Goal: Task Accomplishment & Management: Use online tool/utility

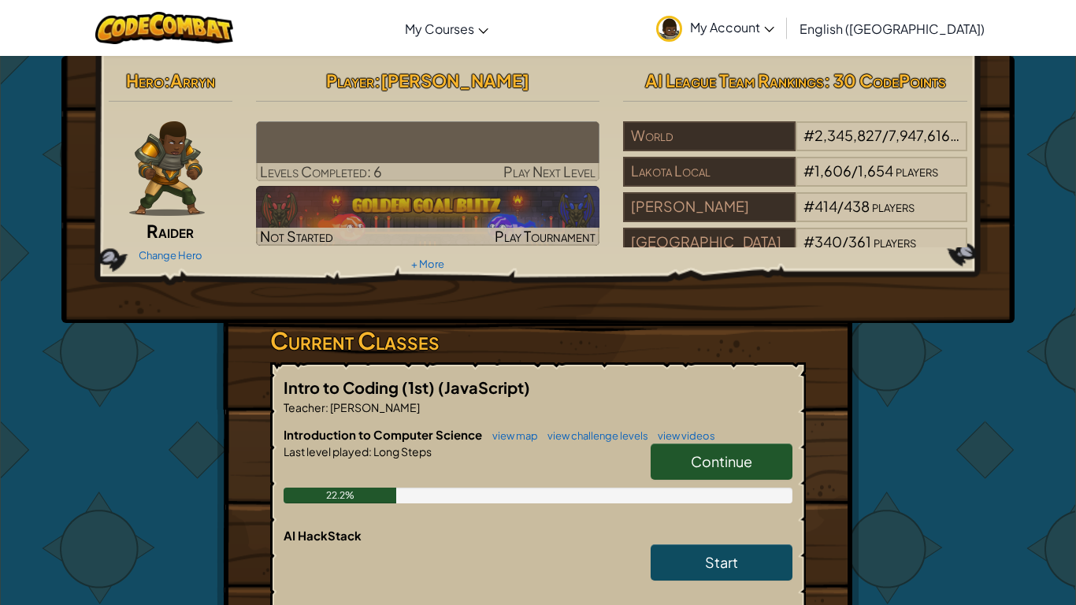
click at [737, 467] on span "Continue" at bounding box center [721, 461] width 61 height 18
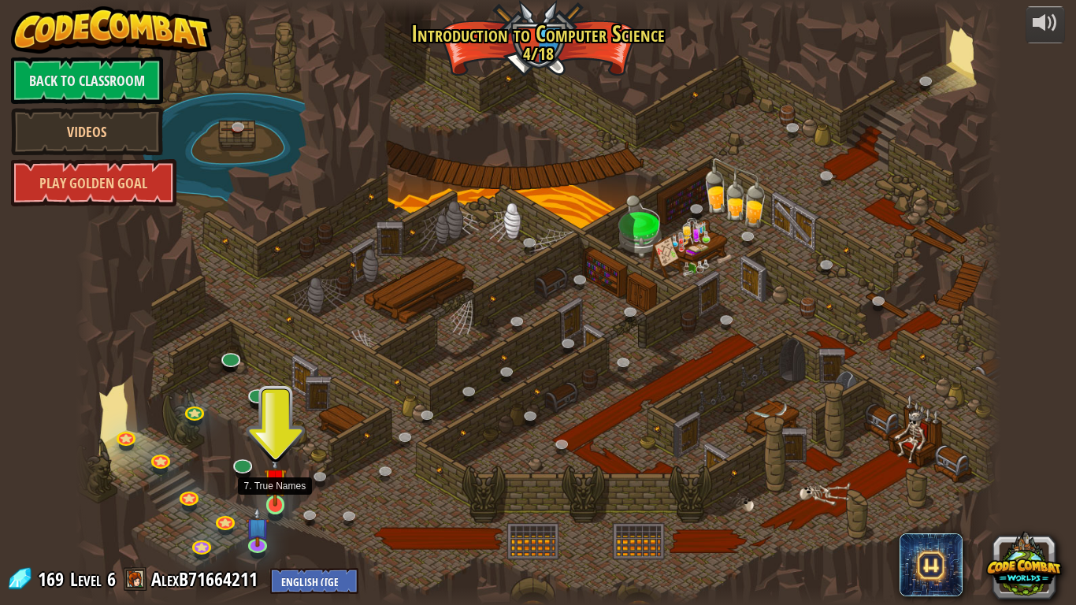
click at [279, 471] on img at bounding box center [276, 480] width 24 height 54
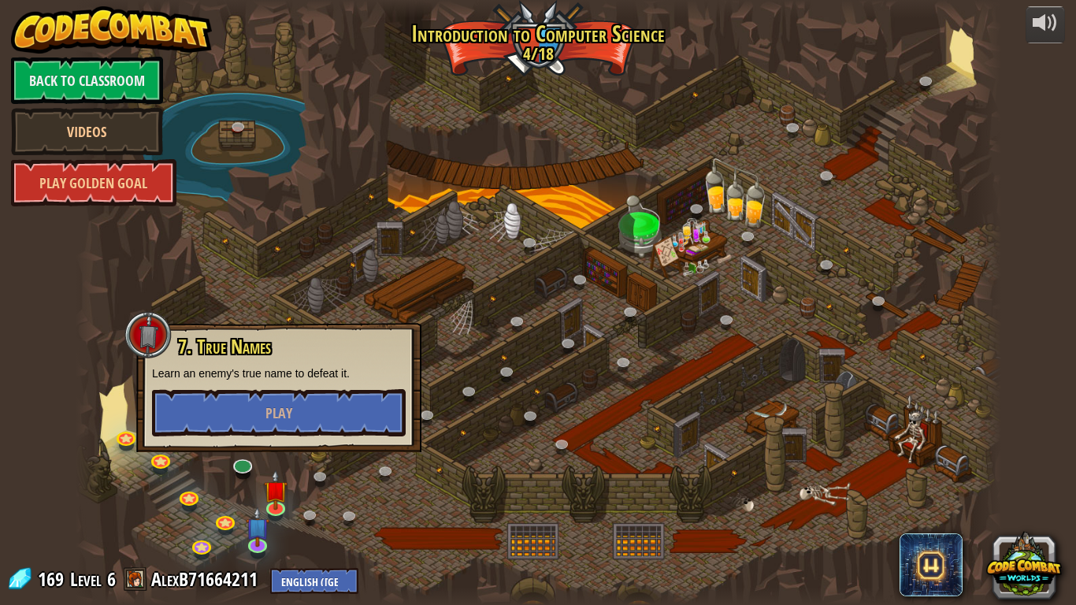
click at [197, 471] on div at bounding box center [539, 302] width 926 height 605
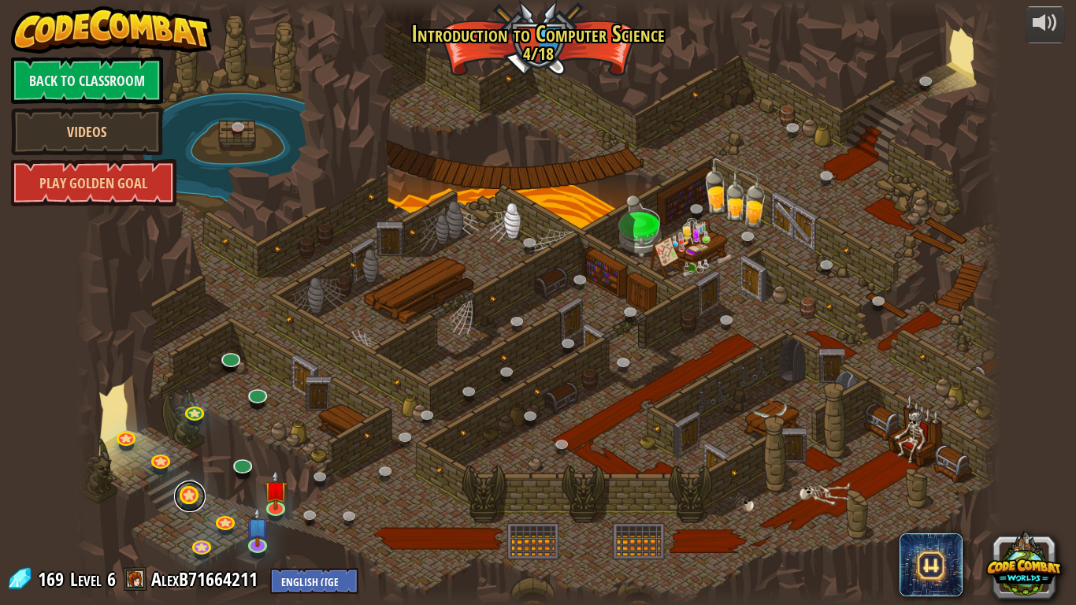
click at [191, 471] on link at bounding box center [190, 497] width 32 height 32
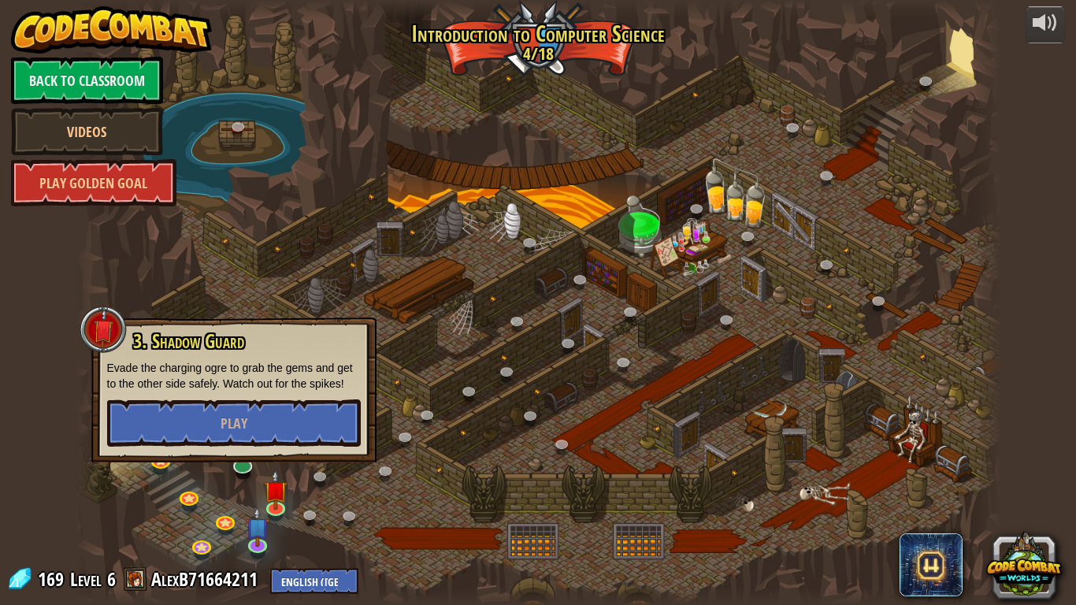
click at [172, 471] on div at bounding box center [539, 302] width 926 height 605
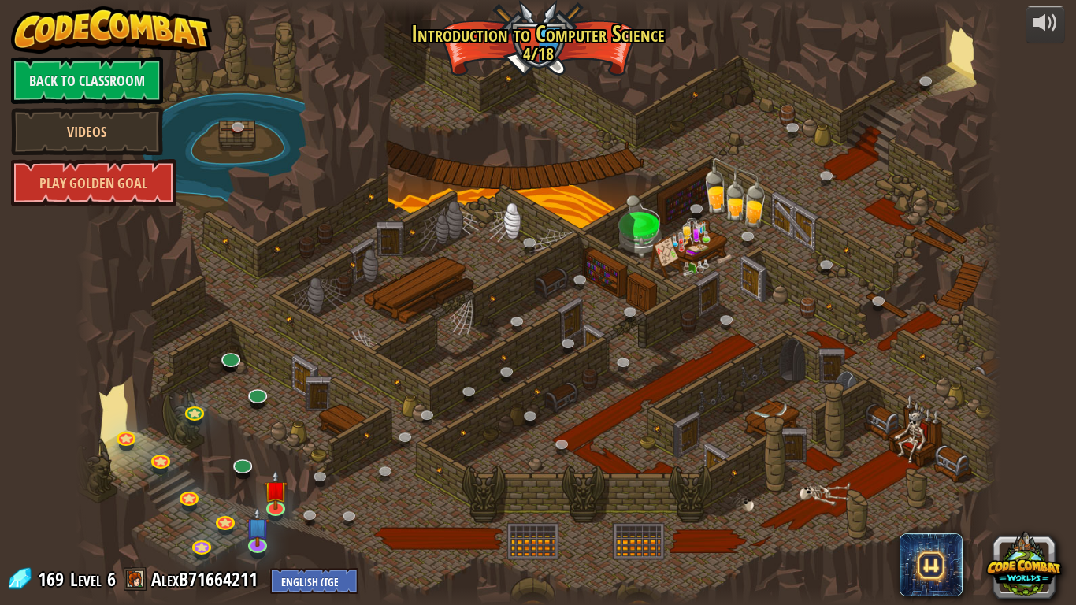
click at [191, 471] on div at bounding box center [539, 302] width 926 height 605
click at [274, 471] on img at bounding box center [276, 480] width 24 height 54
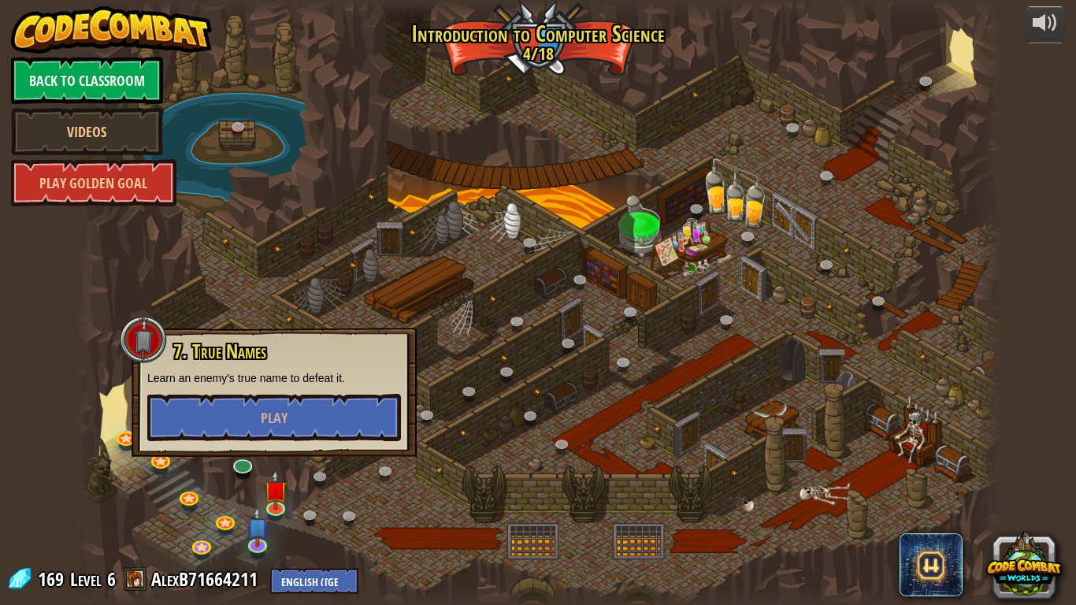
click at [237, 442] on div "7. True Names Learn an enemy's true name to defeat it. Play" at bounding box center [274, 392] width 285 height 129
click at [221, 429] on button "Play" at bounding box center [274, 417] width 254 height 47
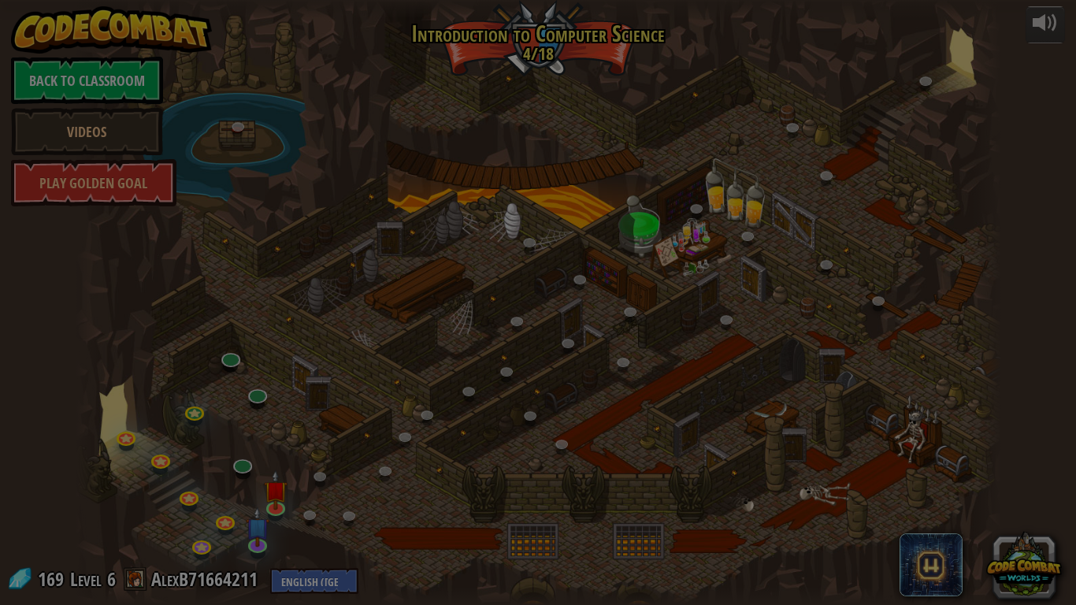
click at [0, 0] on button "Change Hero" at bounding box center [0, 0] width 0 height 0
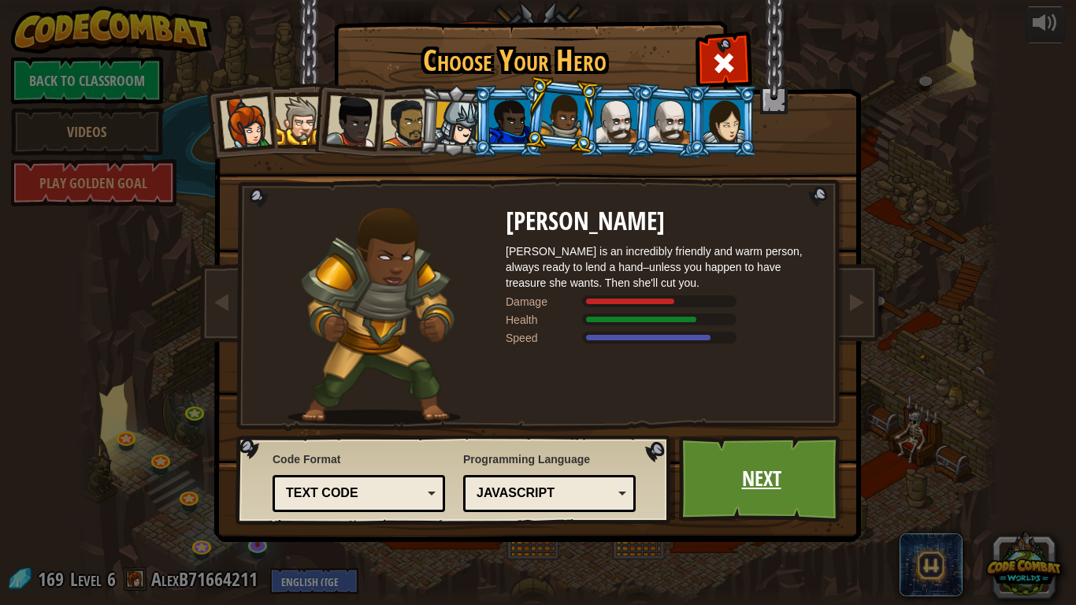
click at [801, 471] on link "Next" at bounding box center [761, 479] width 165 height 87
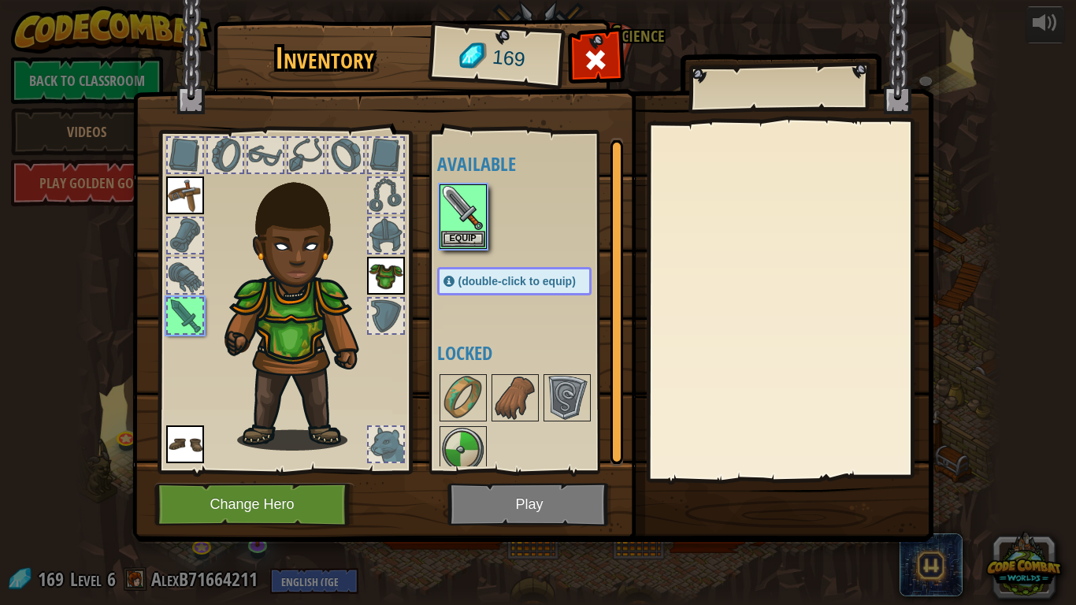
click at [800, 471] on img at bounding box center [532, 256] width 801 height 572
click at [477, 236] on button "Equip" at bounding box center [463, 238] width 44 height 17
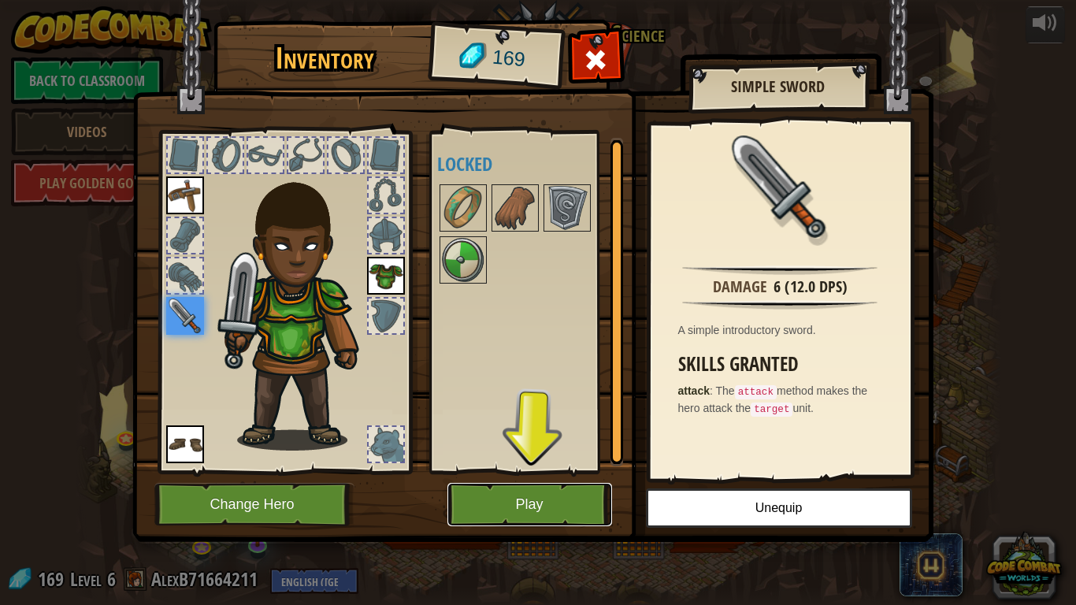
click at [563, 471] on button "Play" at bounding box center [529, 504] width 165 height 43
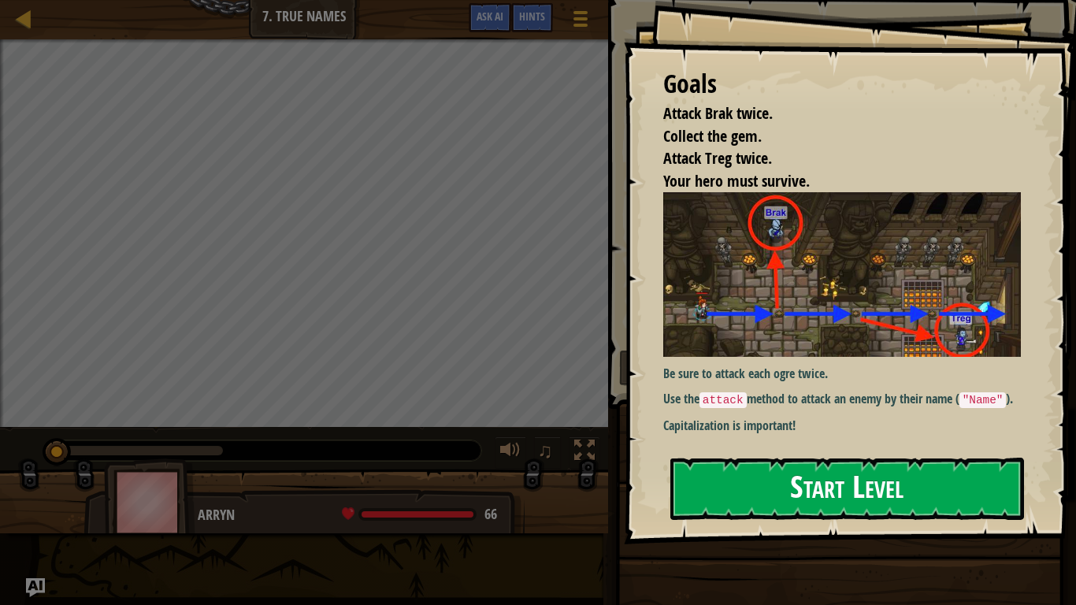
click at [734, 305] on div "Goals Attack Brak twice. Collect the gem. Attack Treg twice. Your hero must sur…" at bounding box center [850, 272] width 452 height 544
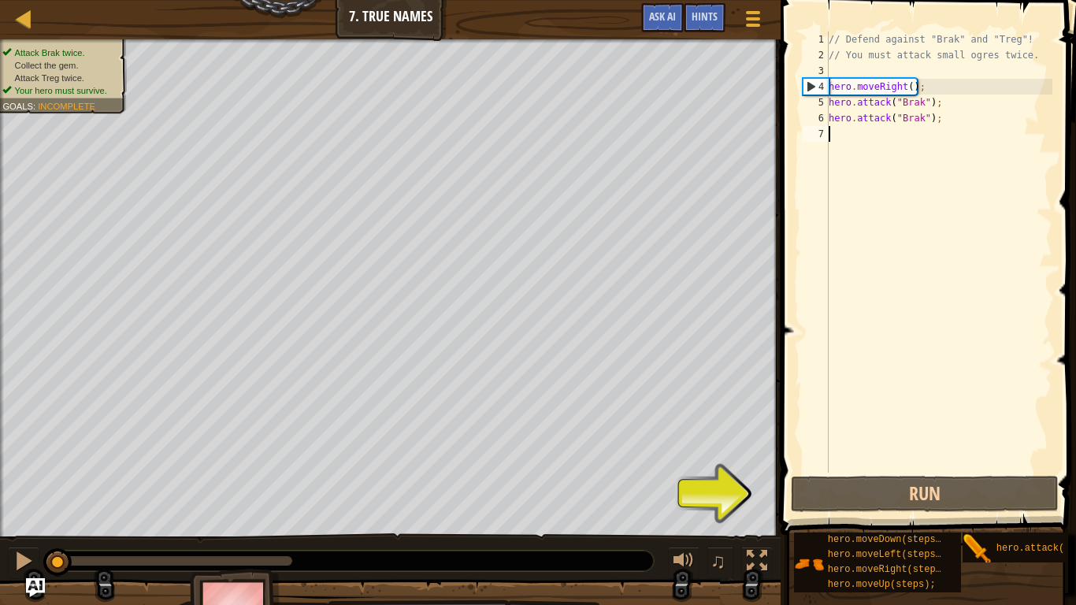
click at [855, 4] on span at bounding box center [930, 244] width 308 height 581
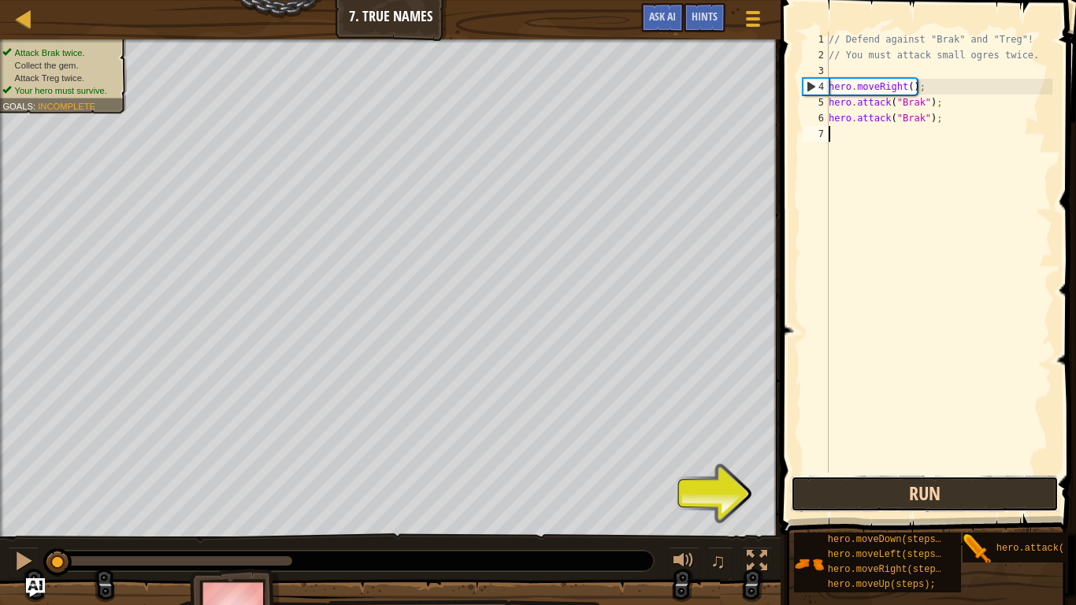
click at [826, 471] on button "Run" at bounding box center [925, 494] width 268 height 36
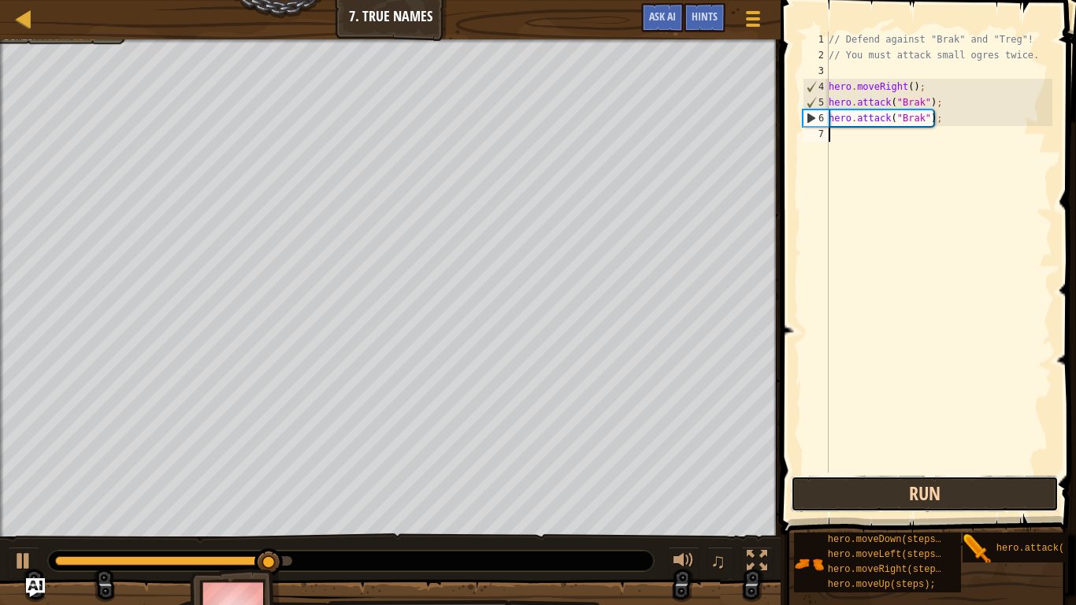
click at [821, 471] on button "Run" at bounding box center [925, 494] width 268 height 36
click at [821, 471] on button "Running" at bounding box center [925, 494] width 268 height 36
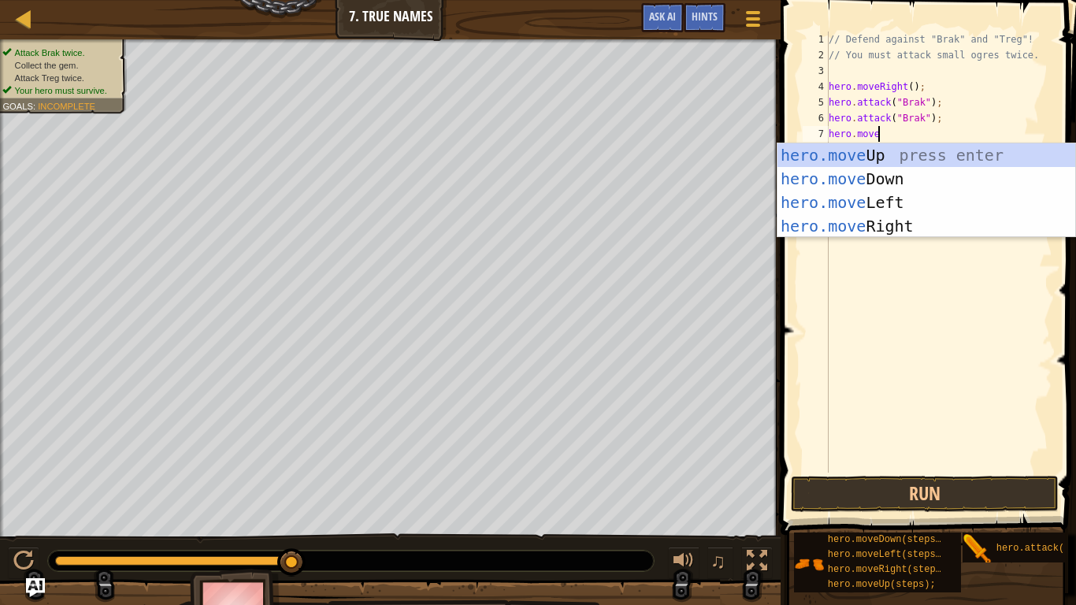
scroll to position [7, 6]
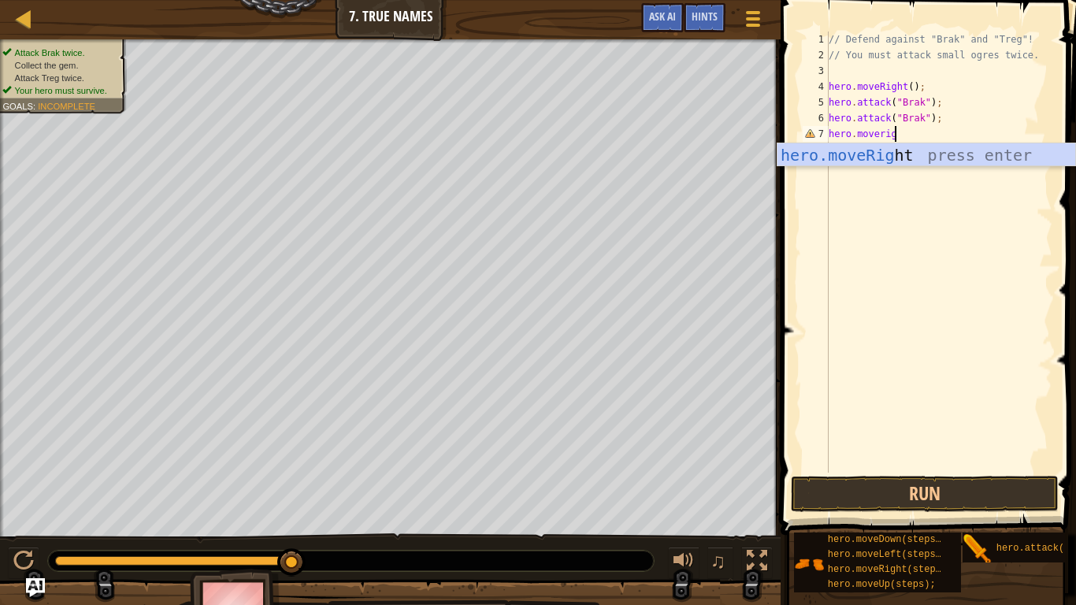
type textarea "hero.moveright"
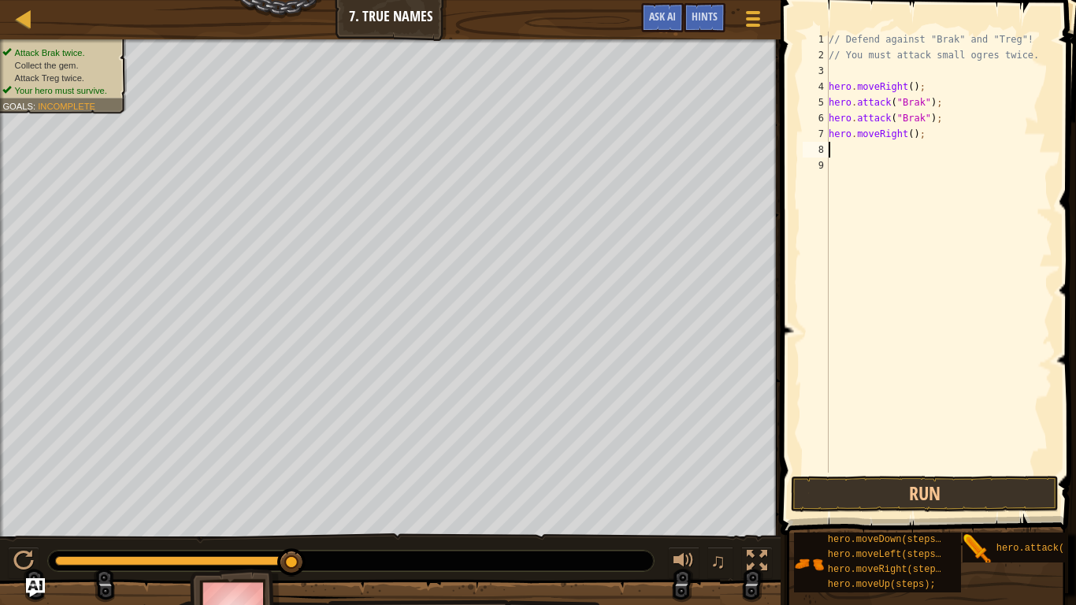
scroll to position [7, 0]
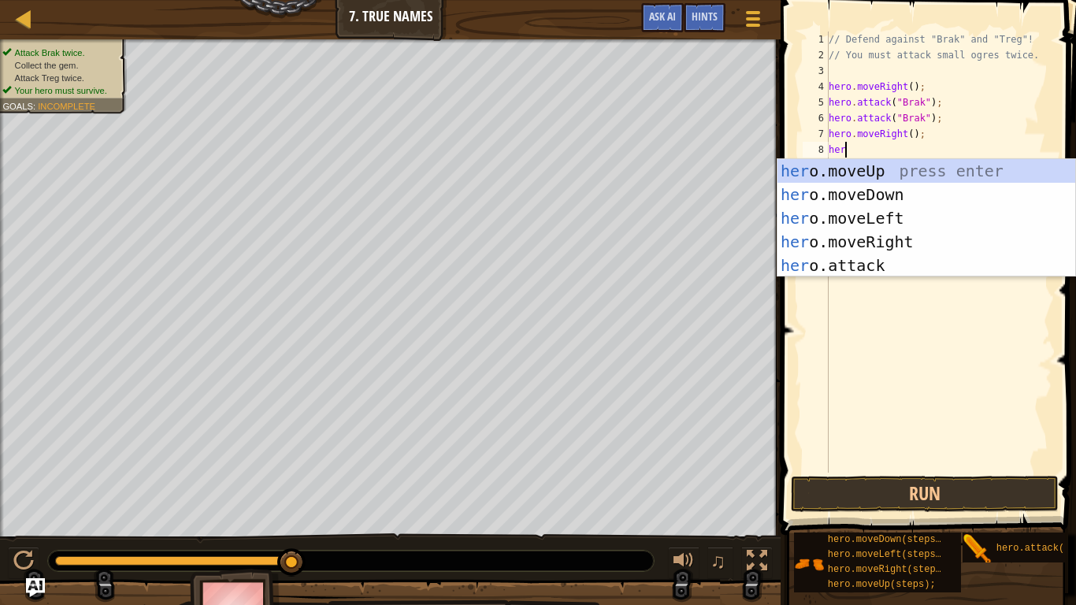
type textarea "hero"
click at [912, 243] on div "hero .moveUp press enter hero .moveDown press enter hero .moveLeft press enter …" at bounding box center [927, 241] width 298 height 165
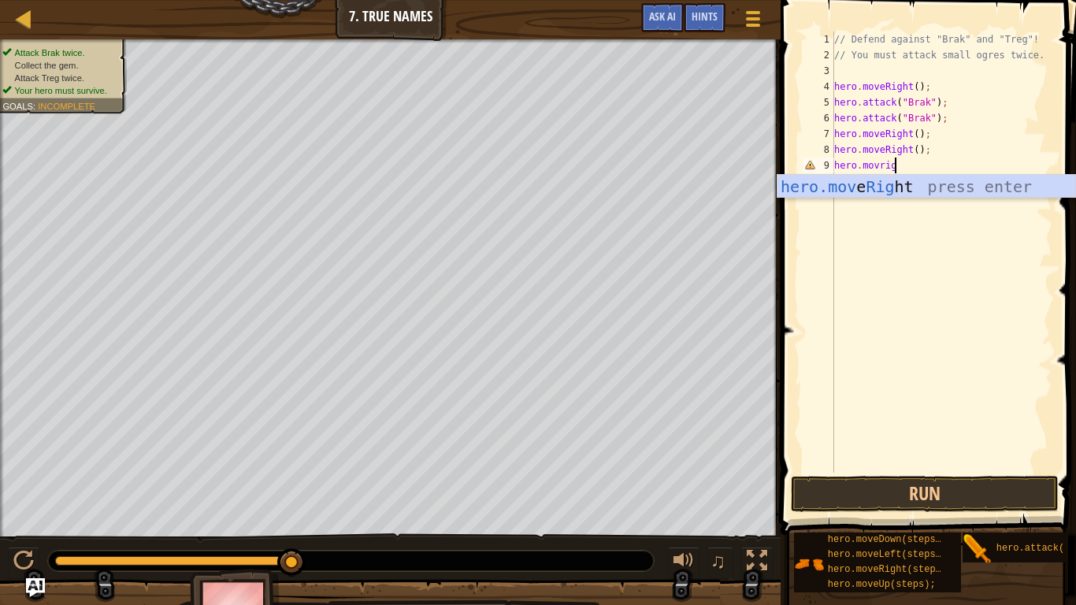
scroll to position [7, 9]
type textarea "hero.movrigh"
click at [944, 191] on div "hero.mov e Righ t press enter" at bounding box center [927, 210] width 298 height 71
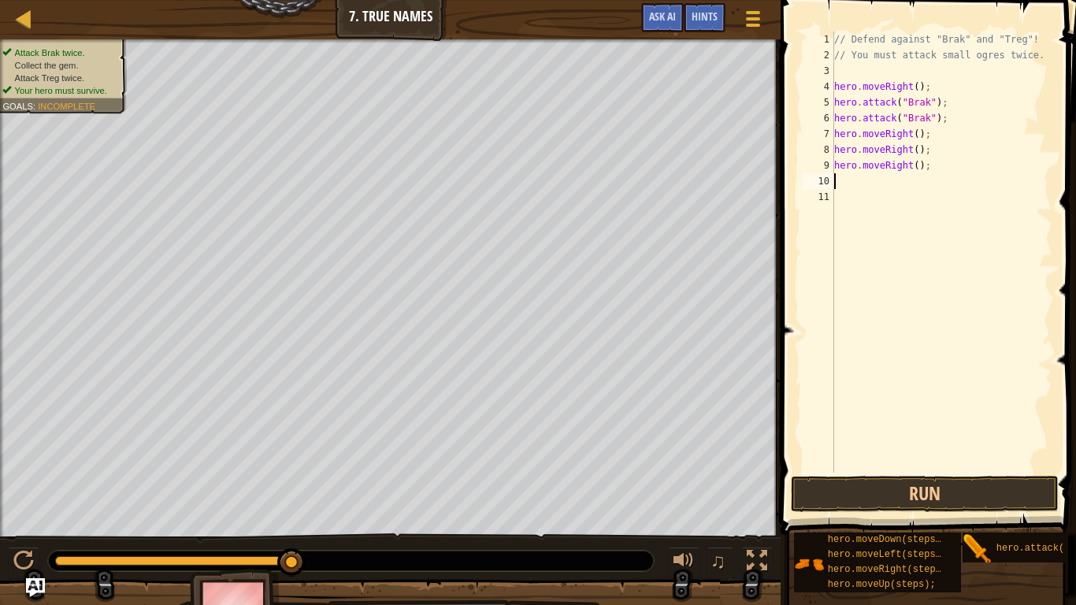
scroll to position [7, 0]
click at [843, 471] on button "Run" at bounding box center [925, 494] width 268 height 36
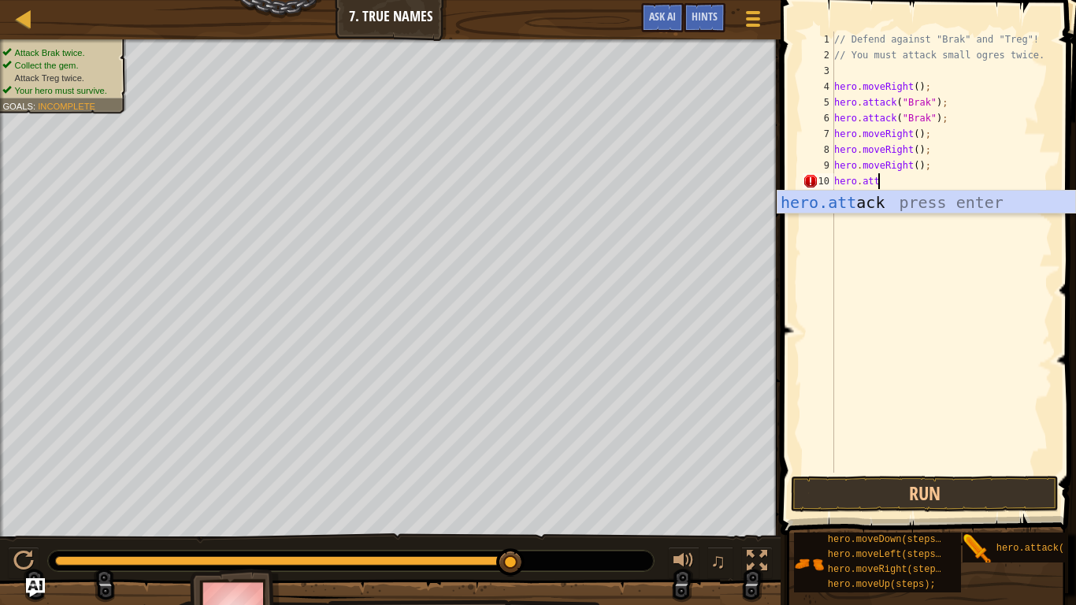
scroll to position [7, 6]
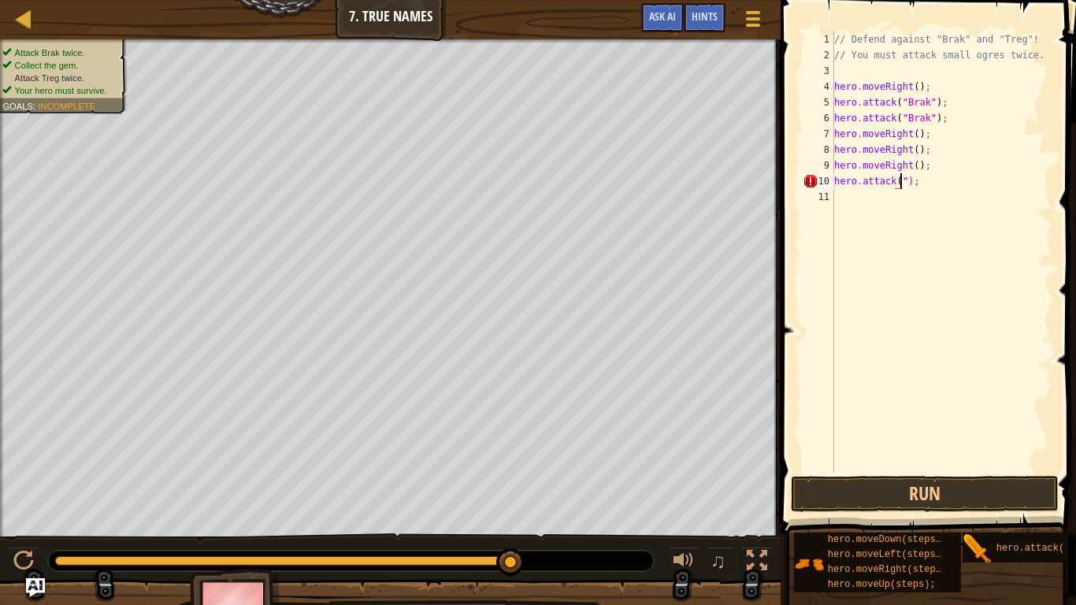
click at [982, 188] on div "// Defend against "Brak" and "Treg"! // You must attack small ogres twice. hero…" at bounding box center [941, 268] width 221 height 473
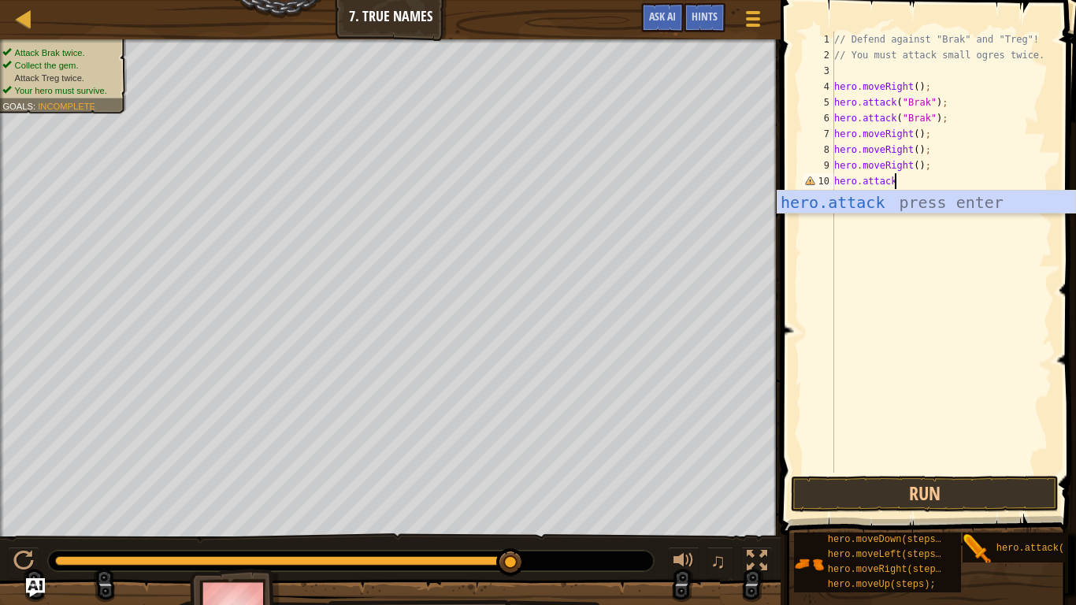
scroll to position [7, 8]
click at [1034, 203] on div "hero.attack press enter" at bounding box center [927, 226] width 298 height 71
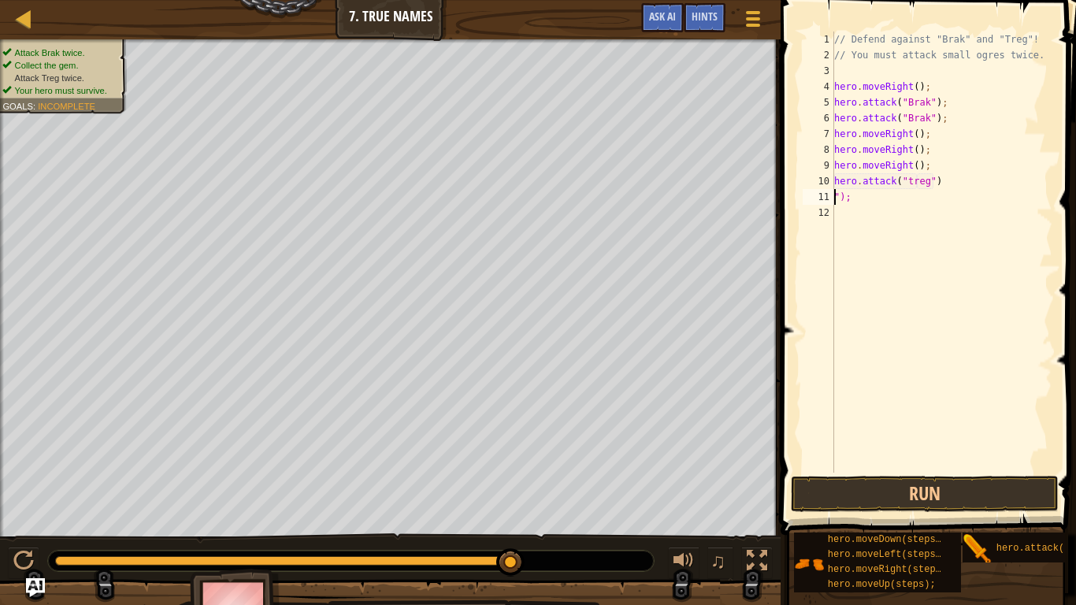
scroll to position [7, 2]
type textarea "");"
click at [905, 471] on button "Run" at bounding box center [925, 494] width 268 height 36
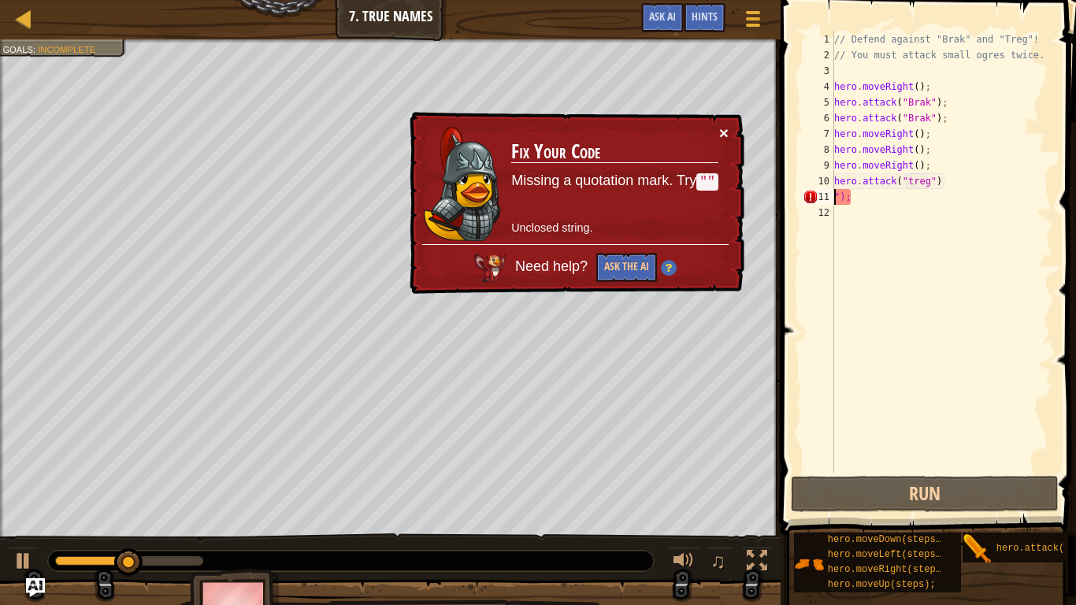
click at [726, 129] on button "×" at bounding box center [723, 132] width 9 height 17
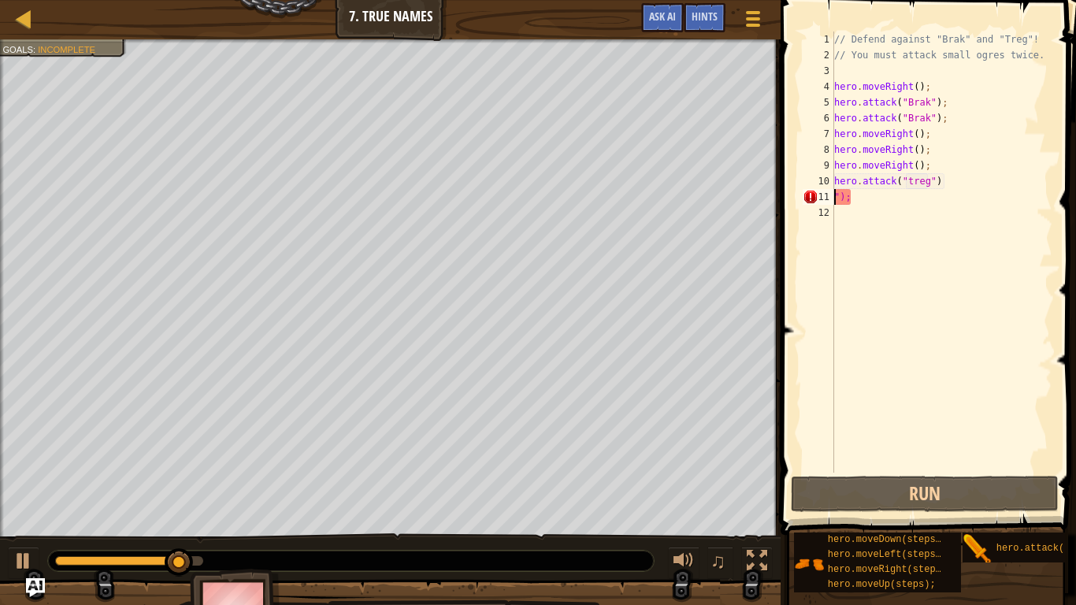
click at [904, 206] on div "// Defend against "Brak" and "Treg"! // You must attack small ogres twice. hero…" at bounding box center [941, 268] width 221 height 473
click at [897, 200] on div "// Defend against "Brak" and "Treg"! // You must attack small ogres twice. hero…" at bounding box center [941, 268] width 221 height 473
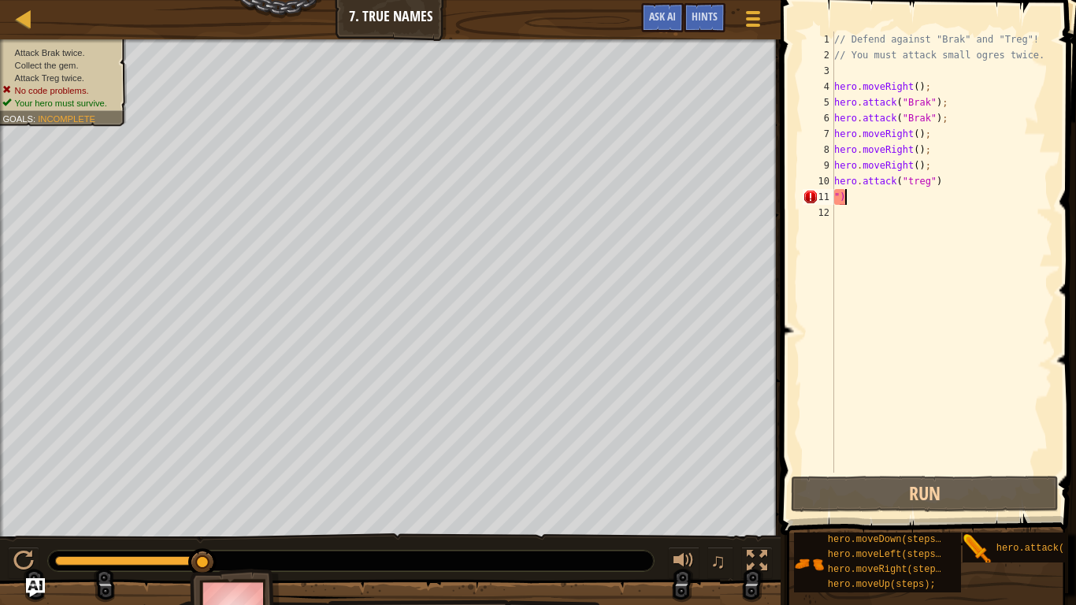
type textarea """
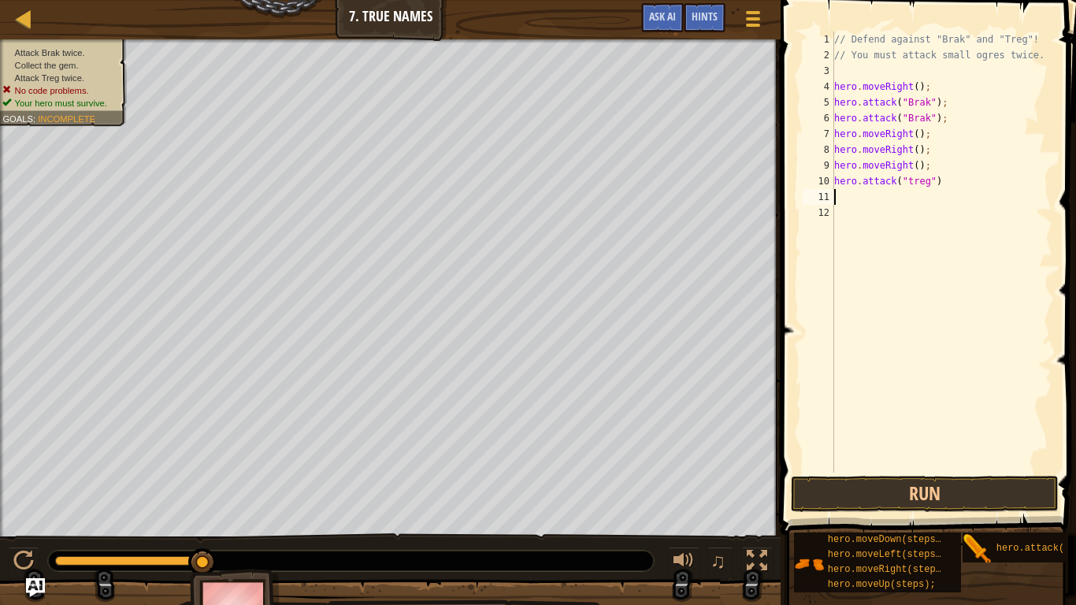
click at [861, 471] on span at bounding box center [930, 244] width 308 height 581
click at [847, 471] on button "Run" at bounding box center [925, 494] width 268 height 36
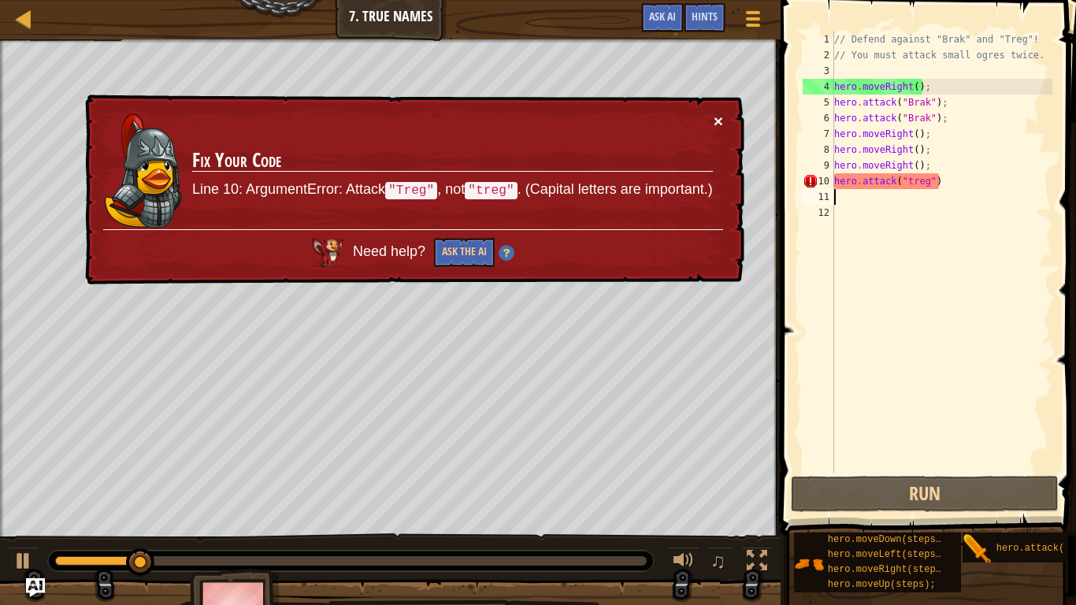
click at [718, 124] on button "×" at bounding box center [718, 121] width 9 height 17
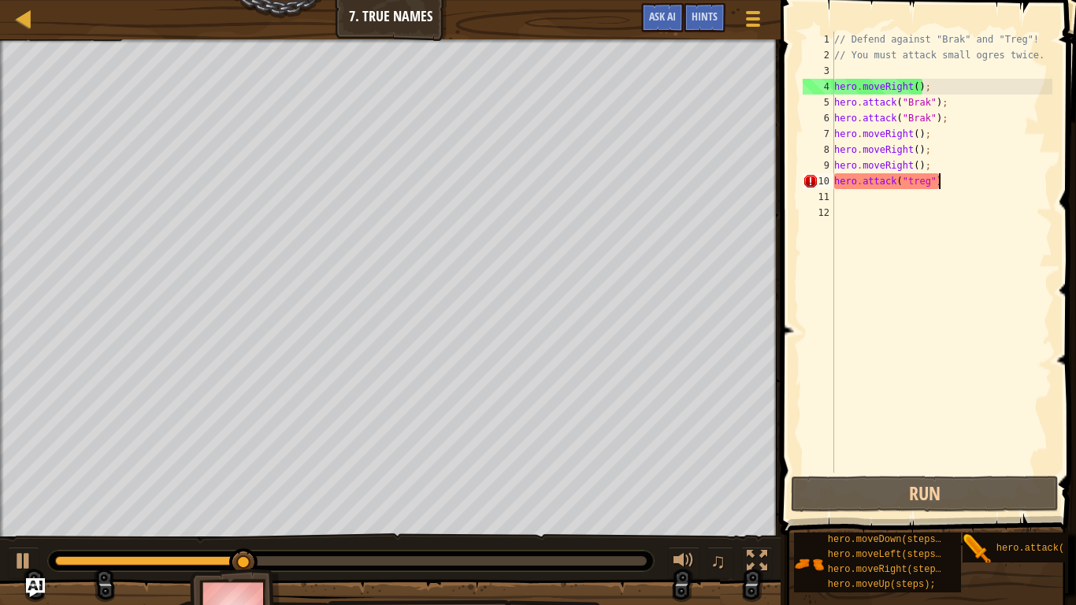
click at [953, 185] on div "// Defend against "Brak" and "Treg"! // You must attack small ogres twice. hero…" at bounding box center [941, 268] width 221 height 473
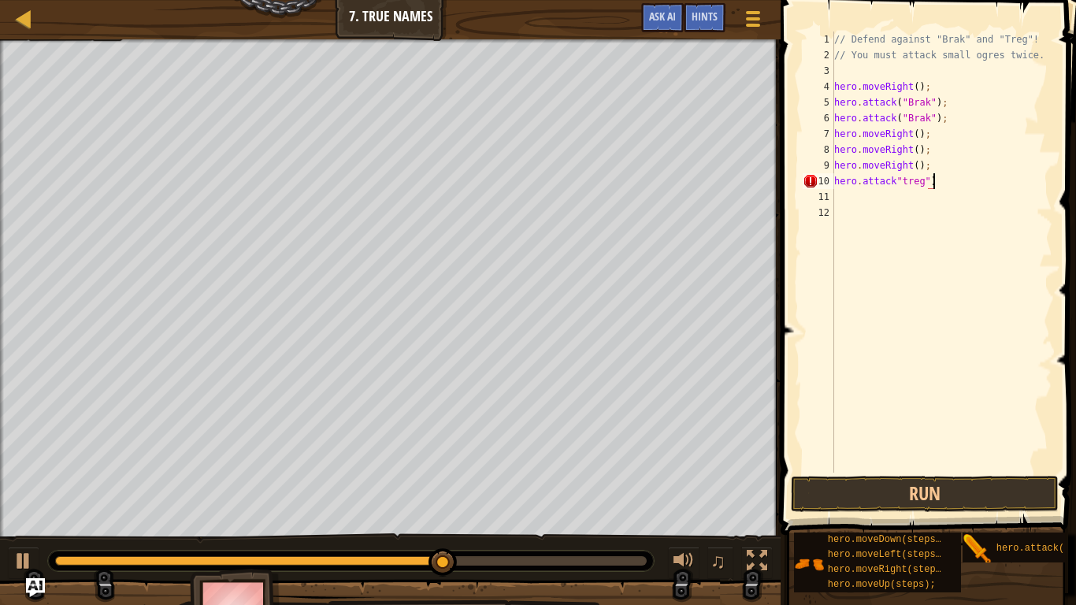
type textarea "hero.attack"treg""
click at [1032, 471] on button "Run" at bounding box center [925, 494] width 268 height 36
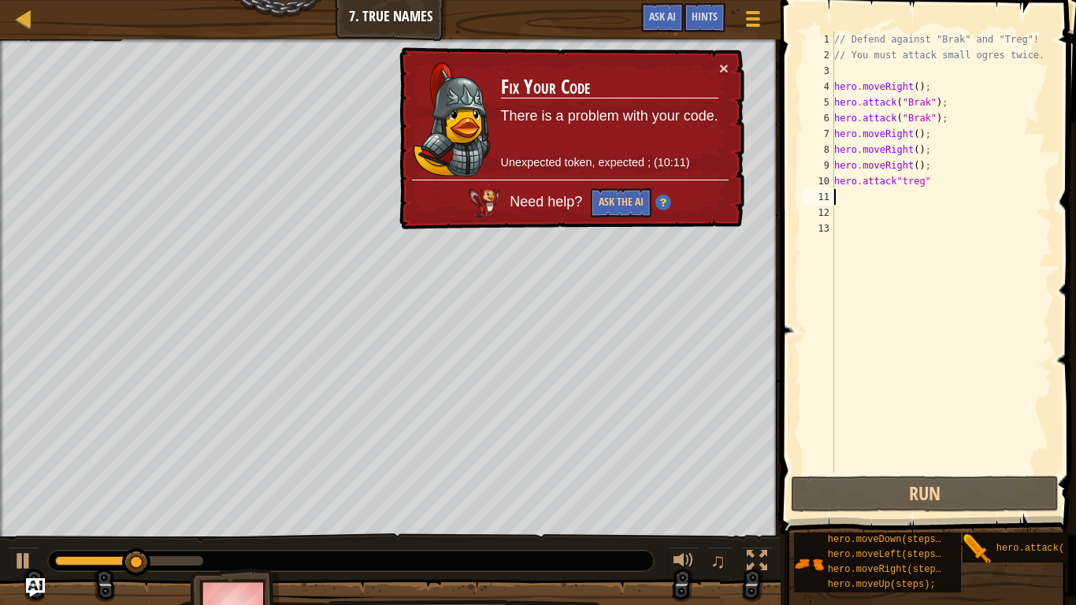
click at [917, 133] on div "// Defend against "Brak" and "Treg"! // You must attack small ogres twice. hero…" at bounding box center [941, 268] width 221 height 473
type textarea "hero.moveRight();"
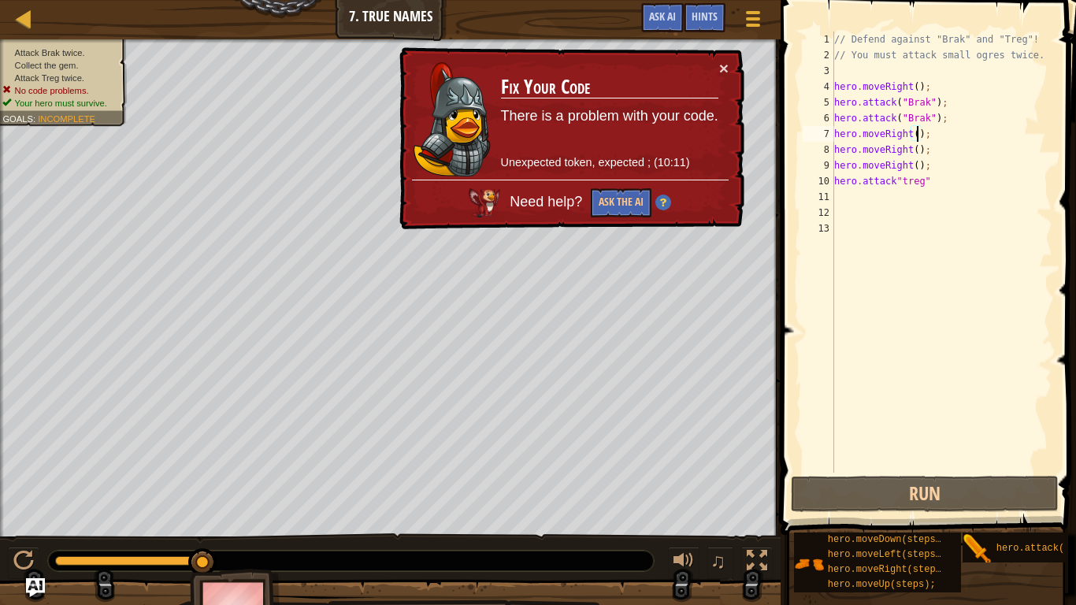
click at [982, 189] on div "// Defend against "Brak" and "Treg"! // You must attack small ogres twice. hero…" at bounding box center [941, 268] width 221 height 473
click at [977, 178] on div "// Defend against "Brak" and "Treg"! // You must attack small ogres twice. hero…" at bounding box center [941, 268] width 221 height 473
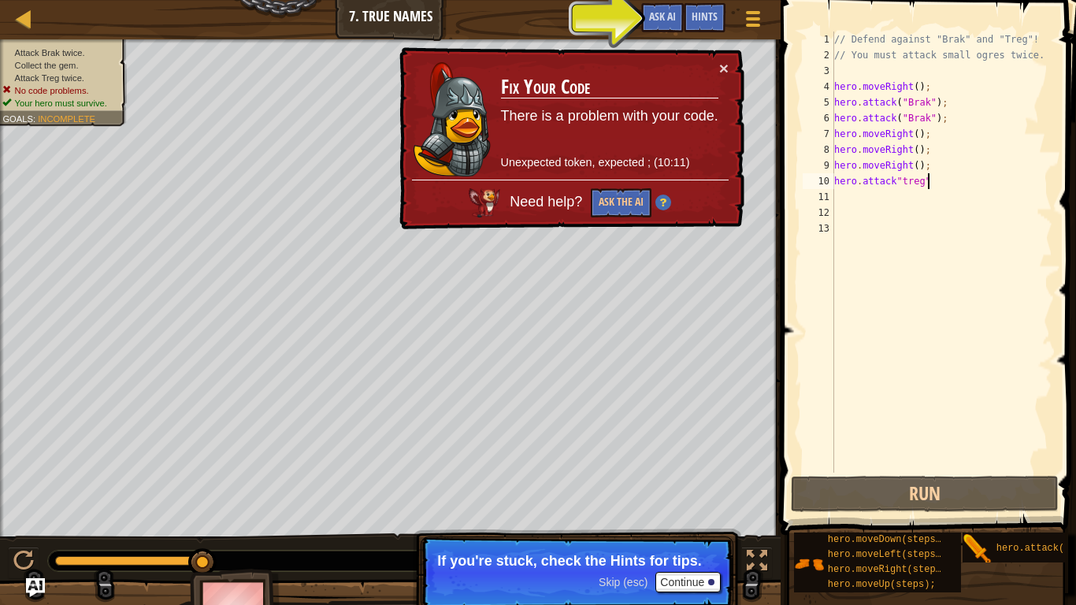
click at [919, 134] on div "// Defend against "Brak" and "Treg"! // You must attack small ogres twice. hero…" at bounding box center [941, 268] width 221 height 473
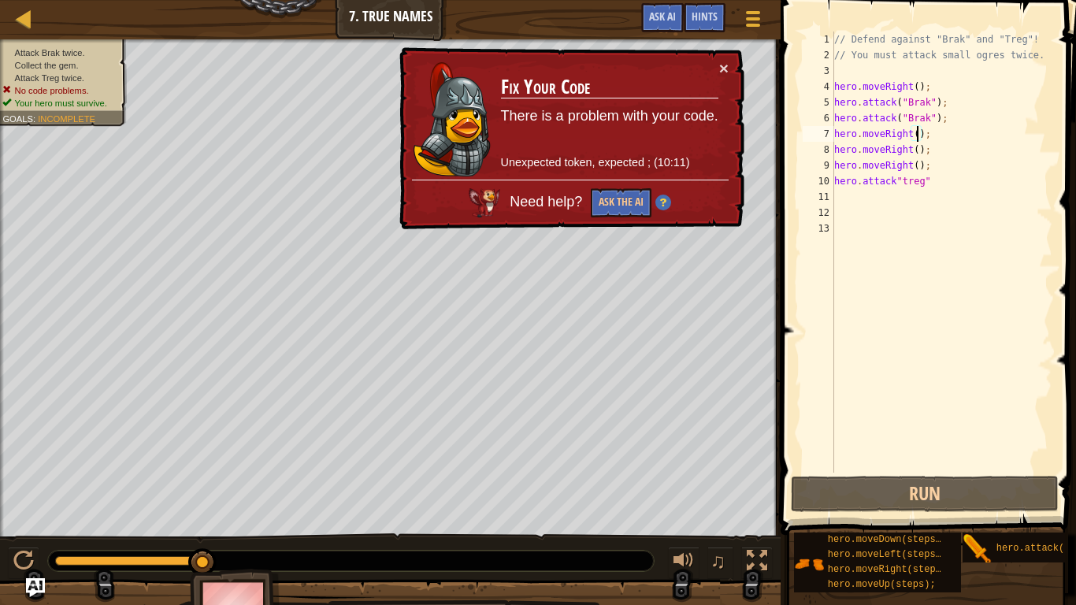
scroll to position [7, 13]
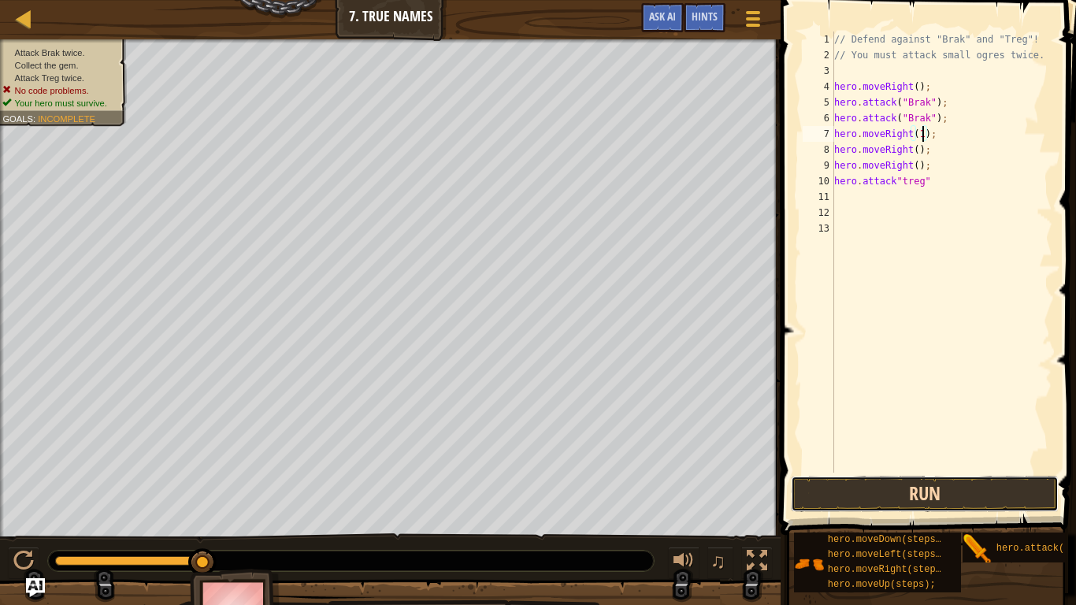
click at [851, 471] on button "Run" at bounding box center [925, 494] width 268 height 36
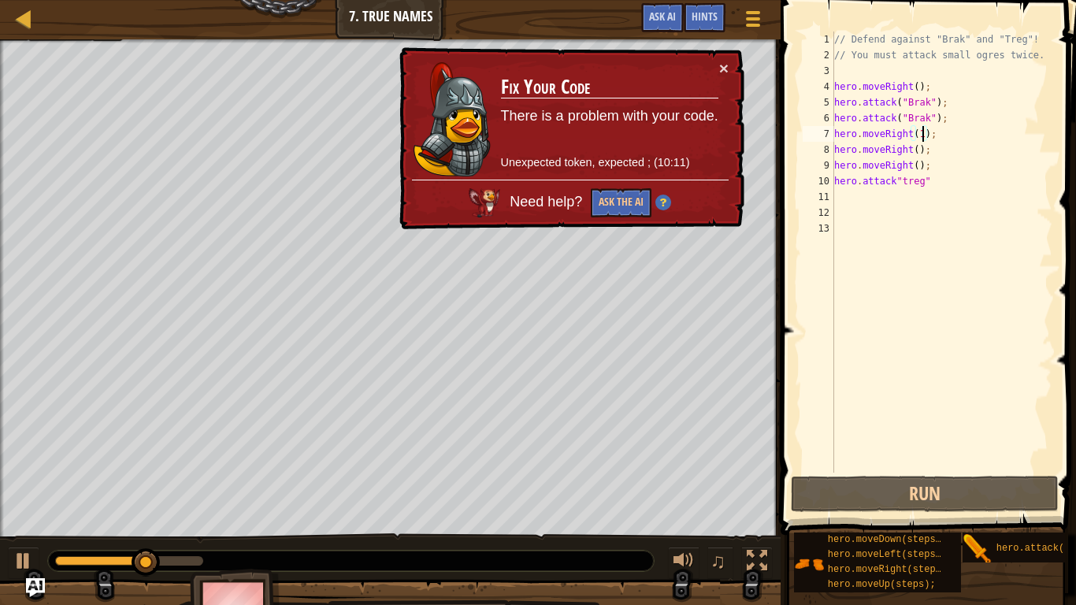
type textarea "hero.moveRight();"
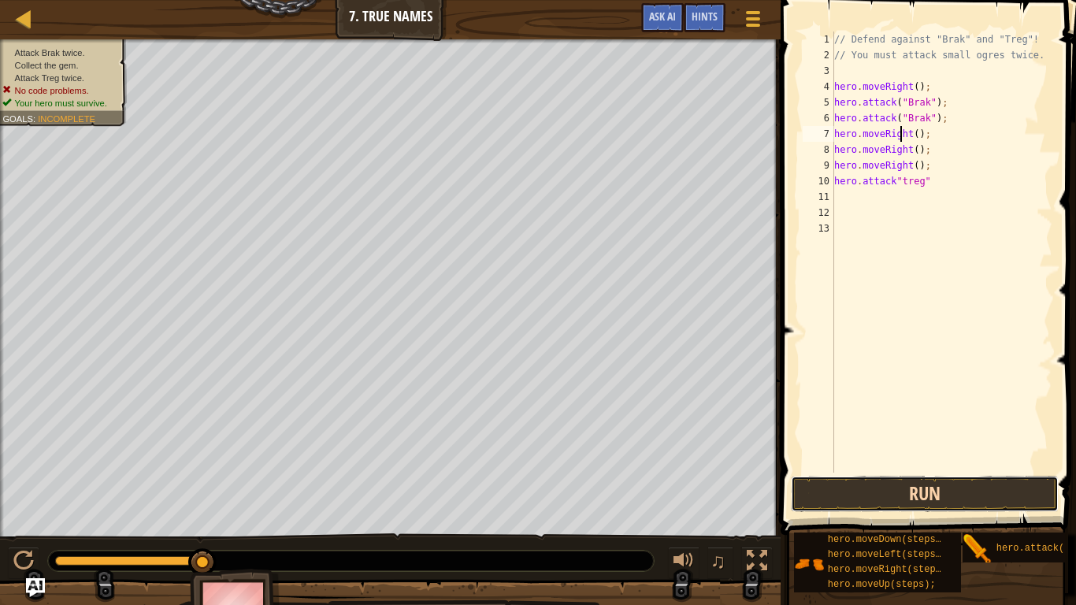
click at [871, 471] on button "Run" at bounding box center [925, 494] width 268 height 36
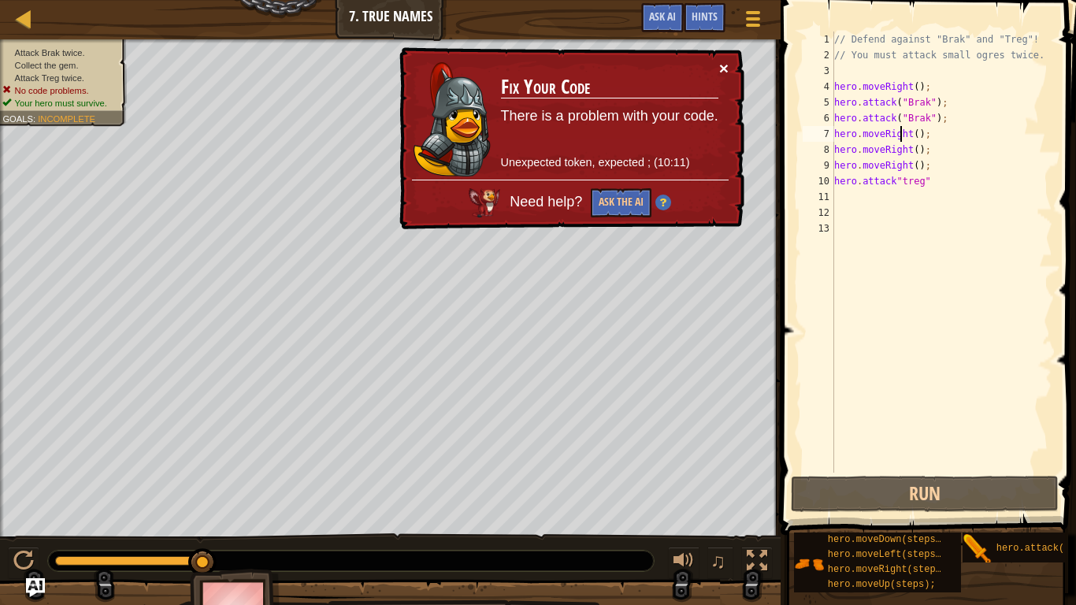
click at [728, 60] on button "×" at bounding box center [723, 68] width 9 height 17
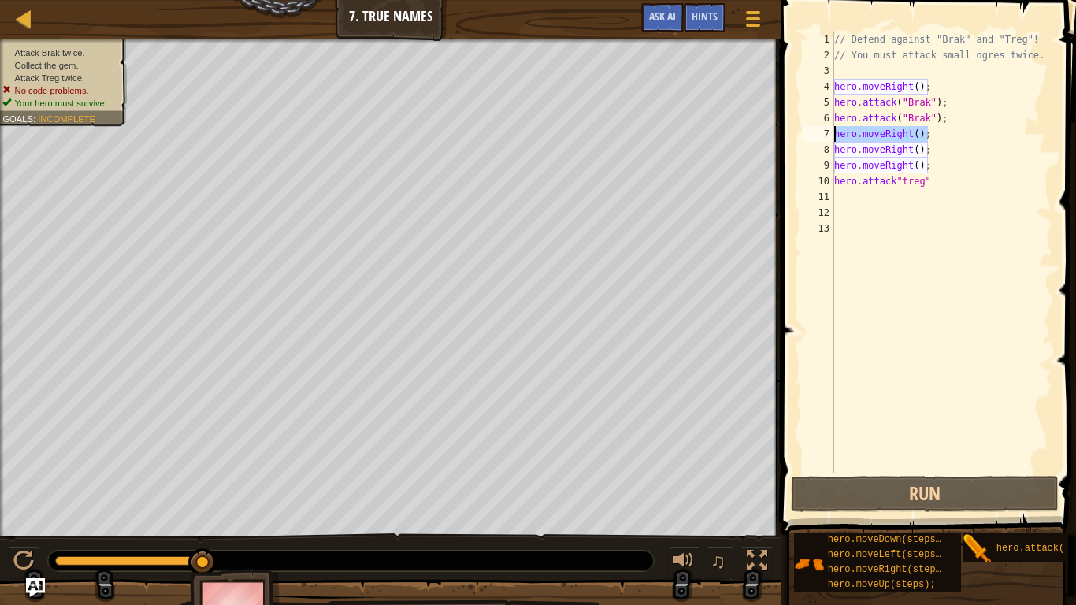
click at [732, 137] on div "Map Introduction to Computer Science 7. True Names Game Menu Done Hints Ask AI …" at bounding box center [538, 302] width 1076 height 605
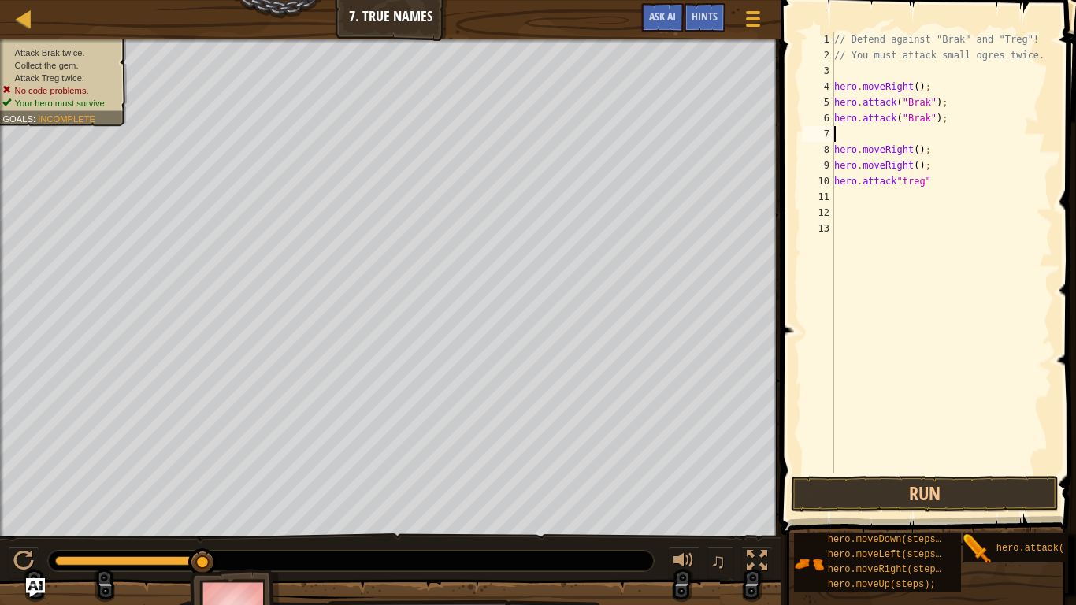
scroll to position [7, 0]
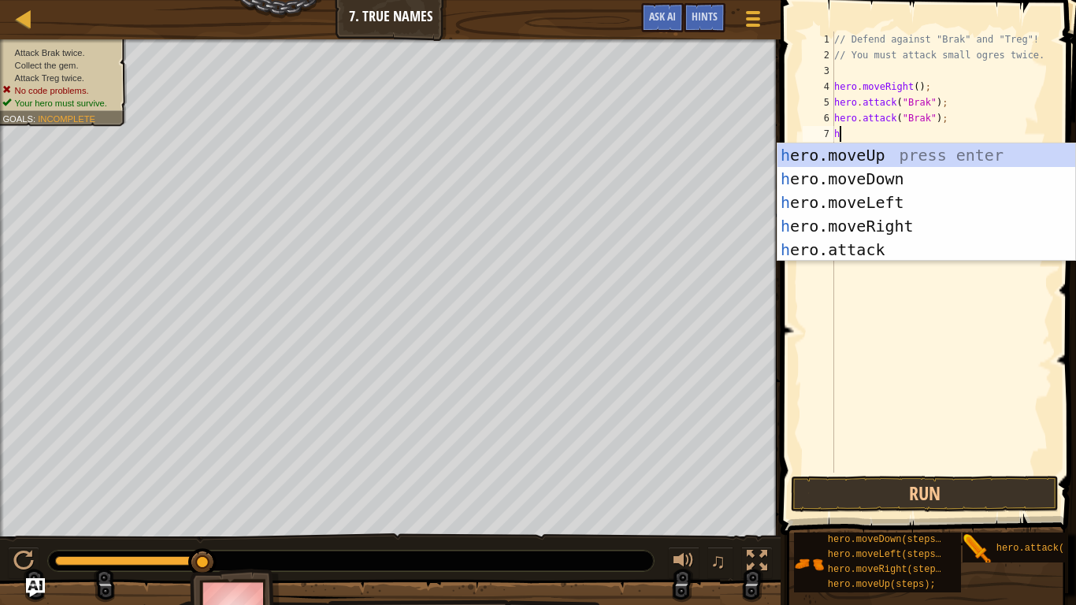
type textarea "her"
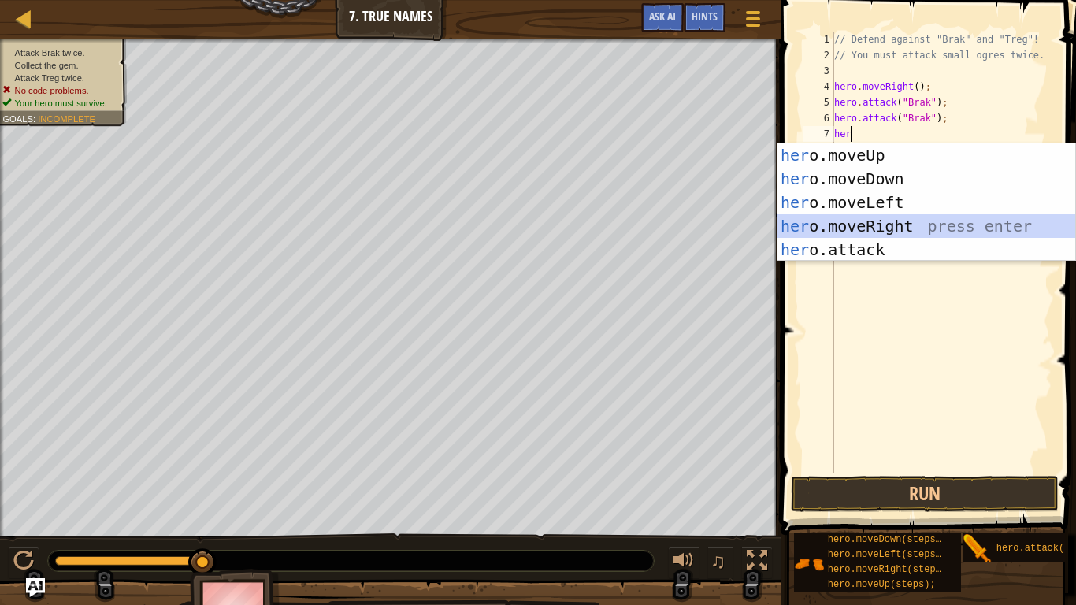
click at [918, 218] on div "her o.moveUp press enter her o.moveDown press enter her o.moveLeft press enter …" at bounding box center [927, 225] width 298 height 165
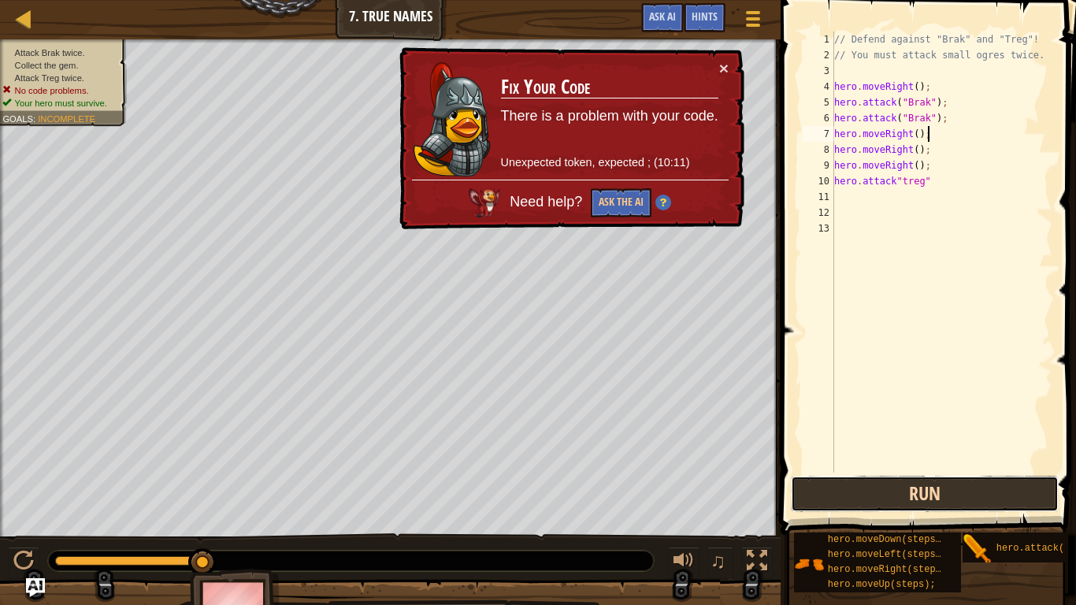
click at [934, 471] on button "Run" at bounding box center [925, 494] width 268 height 36
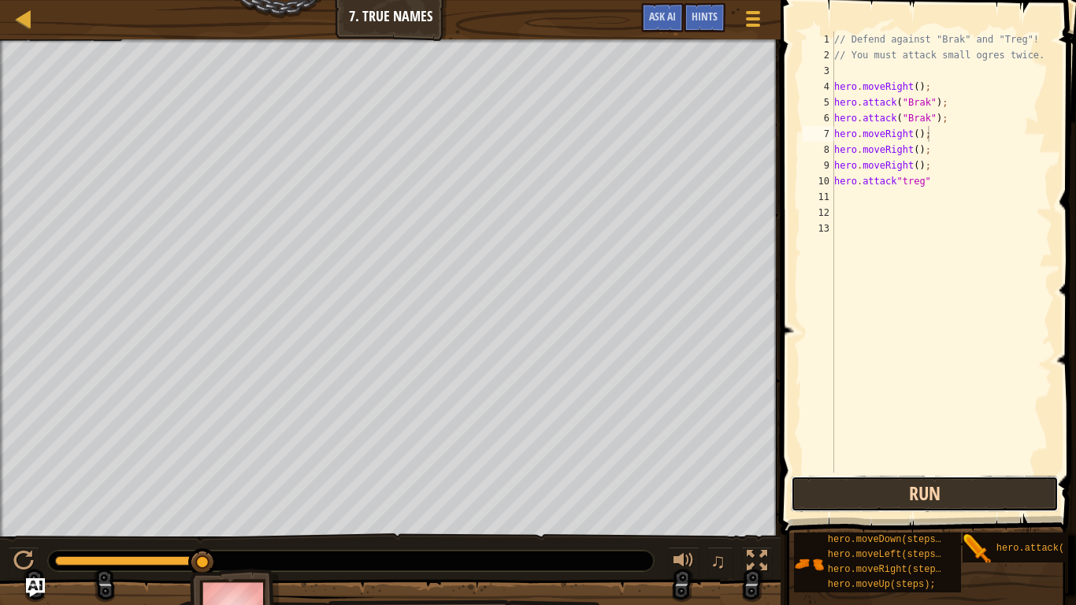
click at [870, 471] on button "Run" at bounding box center [925, 494] width 268 height 36
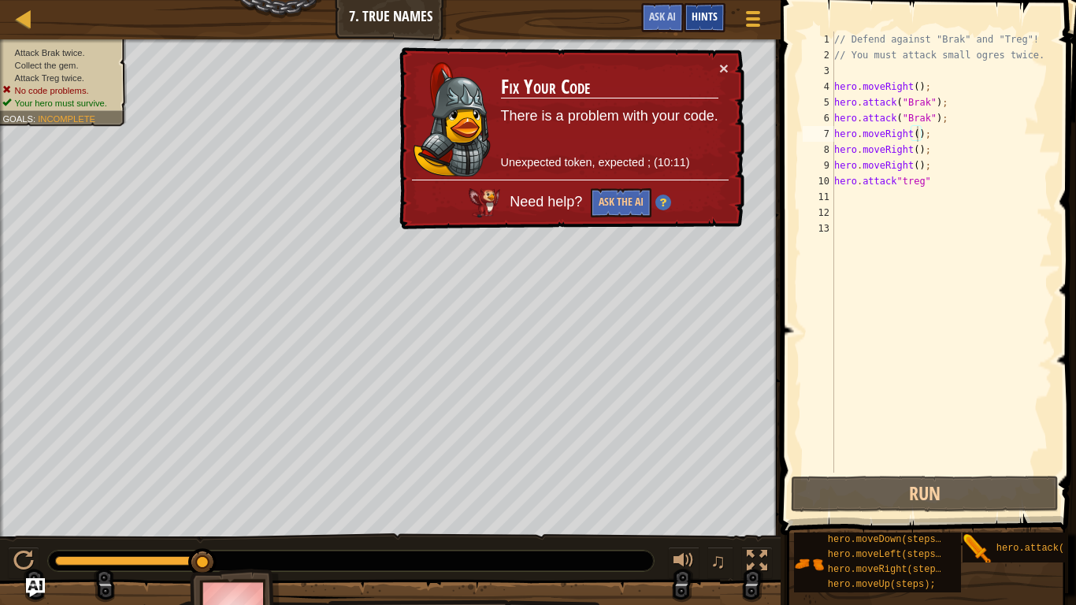
click at [703, 20] on span "Hints" at bounding box center [705, 16] width 26 height 15
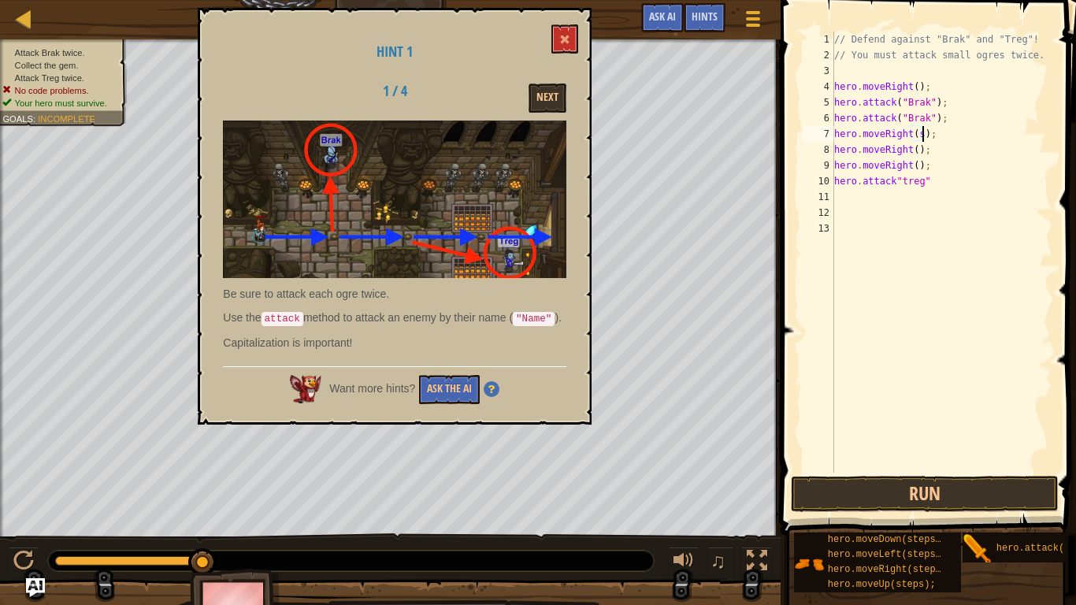
scroll to position [7, 13]
type textarea "hero.moveRight(s);"
click at [570, 42] on button at bounding box center [564, 38] width 27 height 29
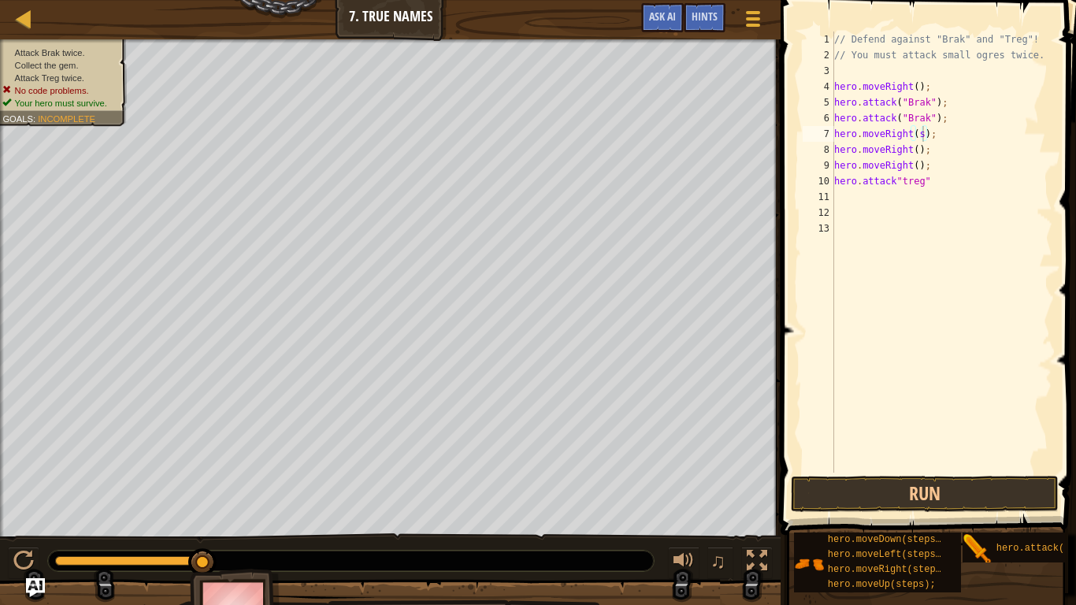
scroll to position [7, 0]
click at [913, 196] on div "// Defend against "Brak" and "Treg"! // You must attack small ogres twice. hero…" at bounding box center [941, 268] width 221 height 473
click at [938, 179] on div "// Defend against "Brak" and "Treg"! // You must attack small ogres twice. hero…" at bounding box center [941, 268] width 221 height 473
click at [1041, 471] on div "hero.moveDown(steps); hero.moveLeft(steps); hero.moveRight(steps); hero.moveUp(…" at bounding box center [929, 562] width 272 height 61
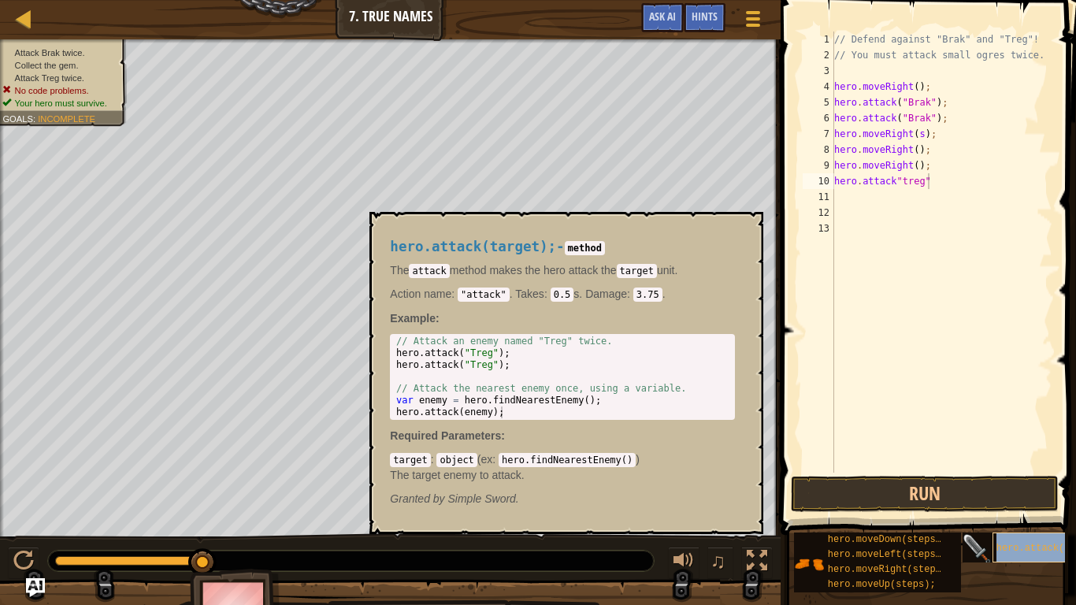
click at [1027, 471] on span "hero.attack(target);" at bounding box center [1053, 548] width 113 height 11
click at [968, 145] on div "// Defend against "Brak" and "Treg"! // You must attack small ogres twice. hero…" at bounding box center [941, 268] width 221 height 473
type textarea "hero.moveR"
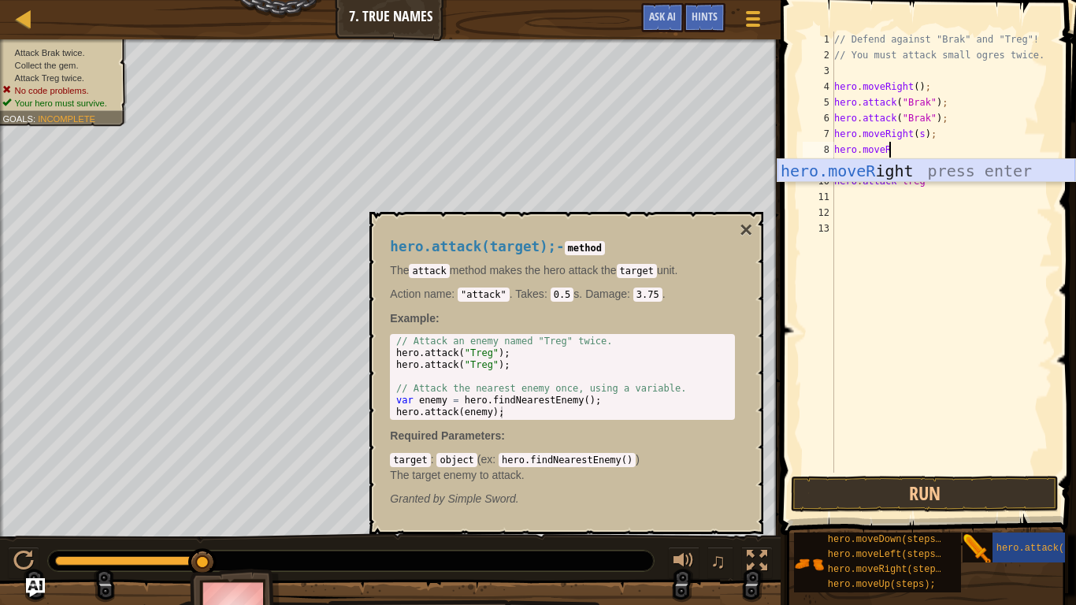
click at [1004, 168] on div "hero.moveR ight press enter" at bounding box center [927, 194] width 298 height 71
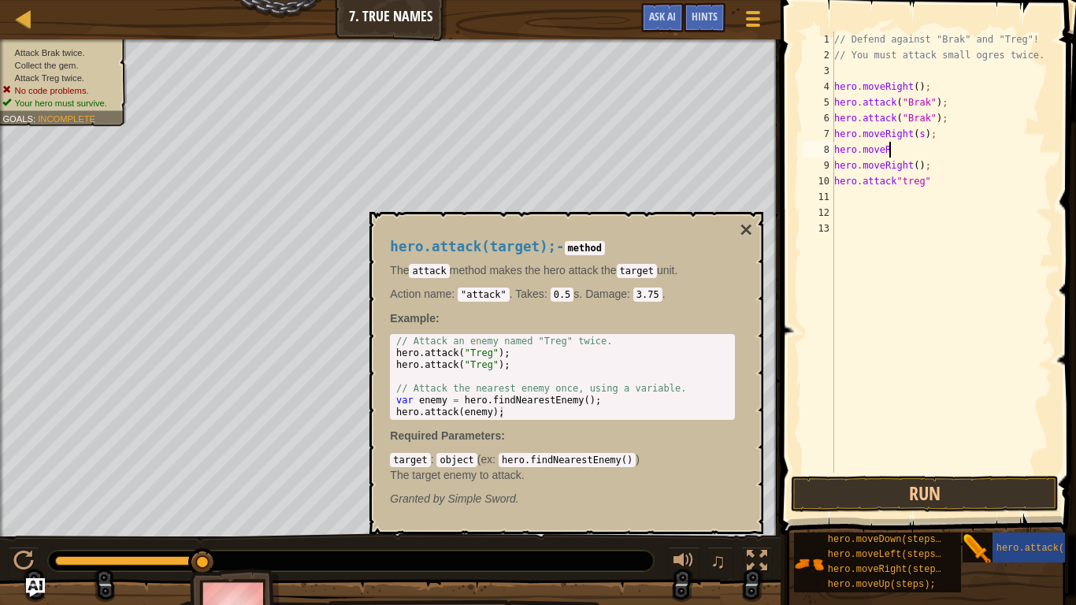
scroll to position [7, 0]
click at [1004, 168] on div "// Defend against "Brak" and "Treg"! // You must attack small ogres twice. hero…" at bounding box center [941, 268] width 221 height 473
click at [983, 471] on button "Run" at bounding box center [925, 494] width 268 height 36
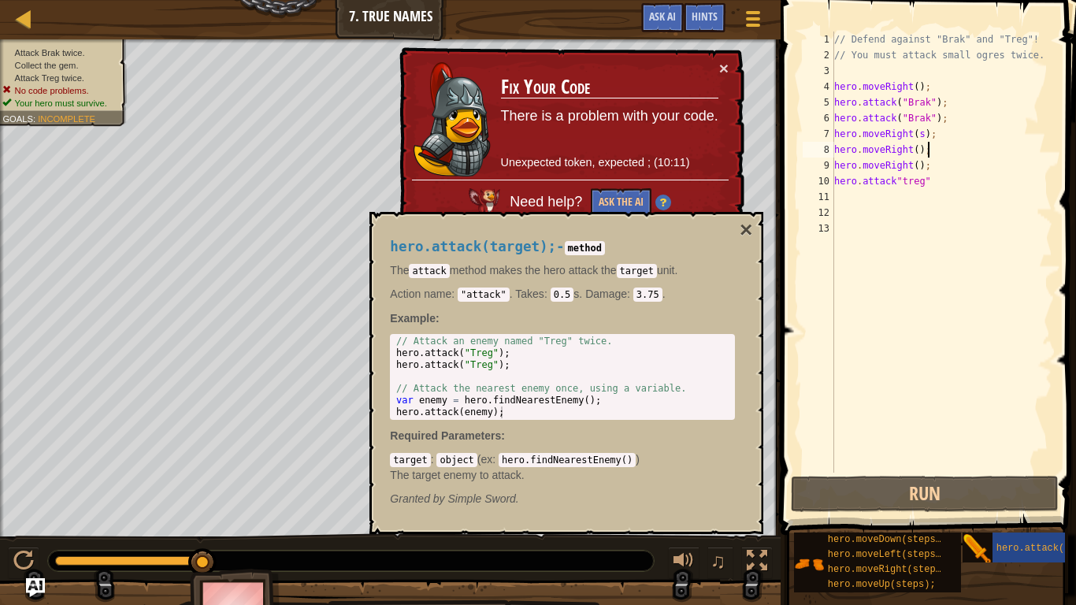
click at [921, 135] on div "// Defend against "Brak" and "Treg"! // You must attack small ogres twice. hero…" at bounding box center [941, 268] width 221 height 473
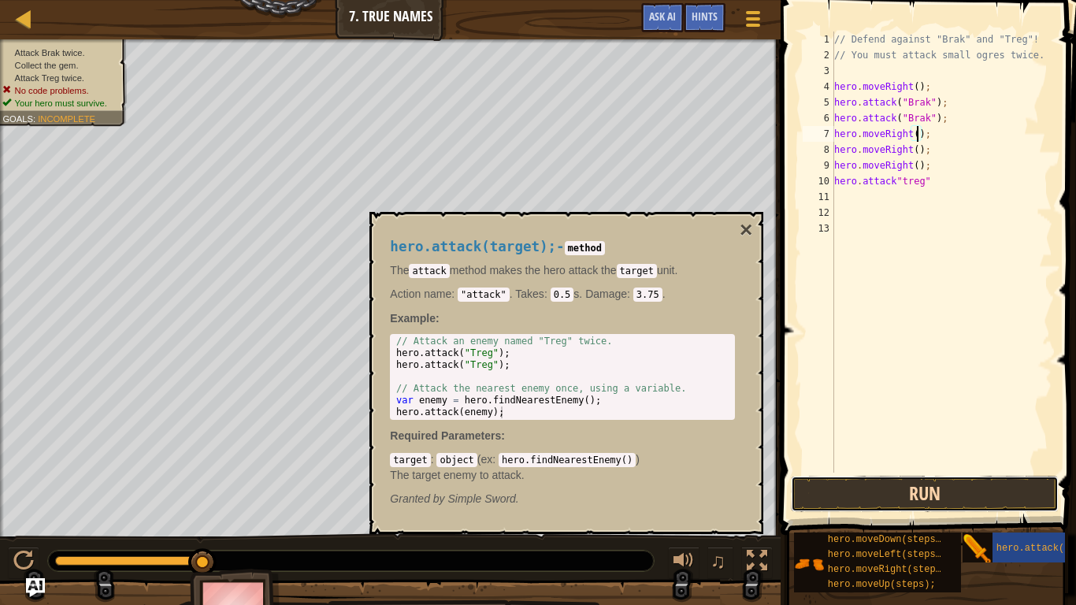
click at [924, 471] on button "Run" at bounding box center [925, 494] width 268 height 36
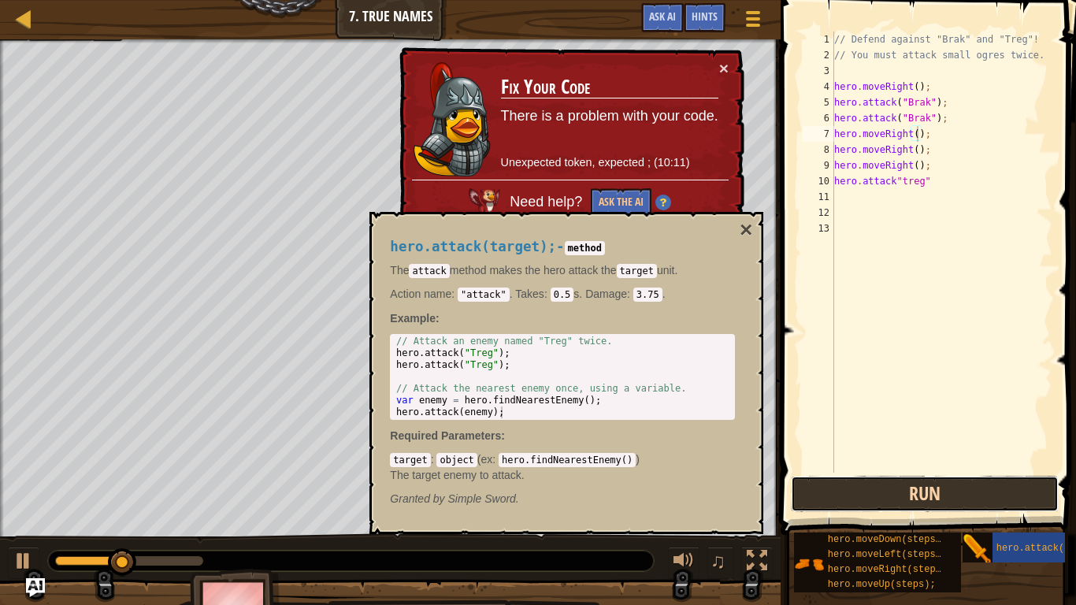
click at [924, 471] on button "Run" at bounding box center [925, 494] width 268 height 36
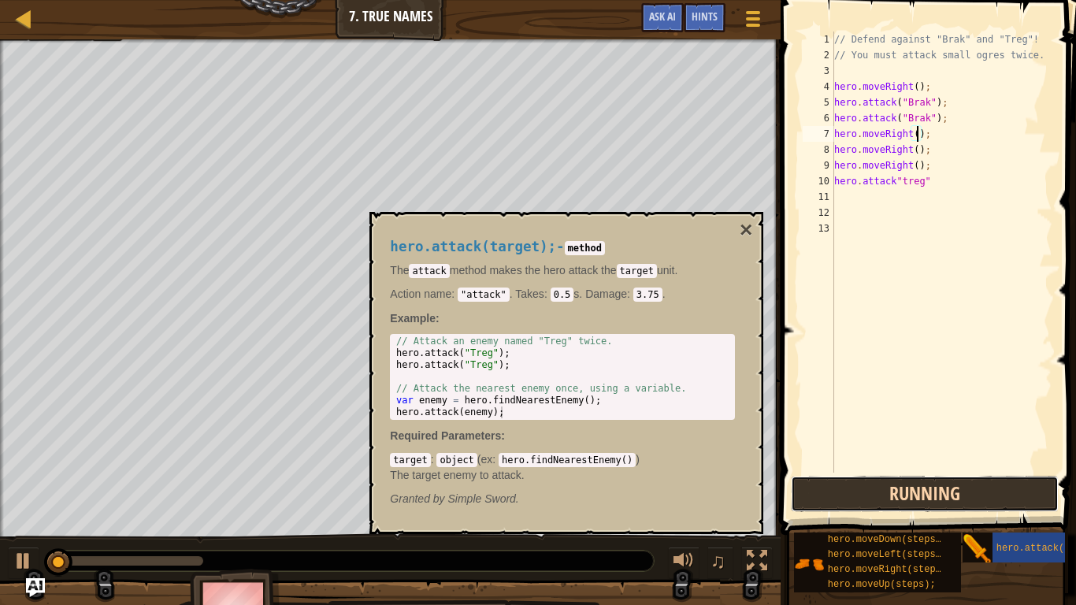
click at [924, 471] on button "Running" at bounding box center [925, 494] width 268 height 36
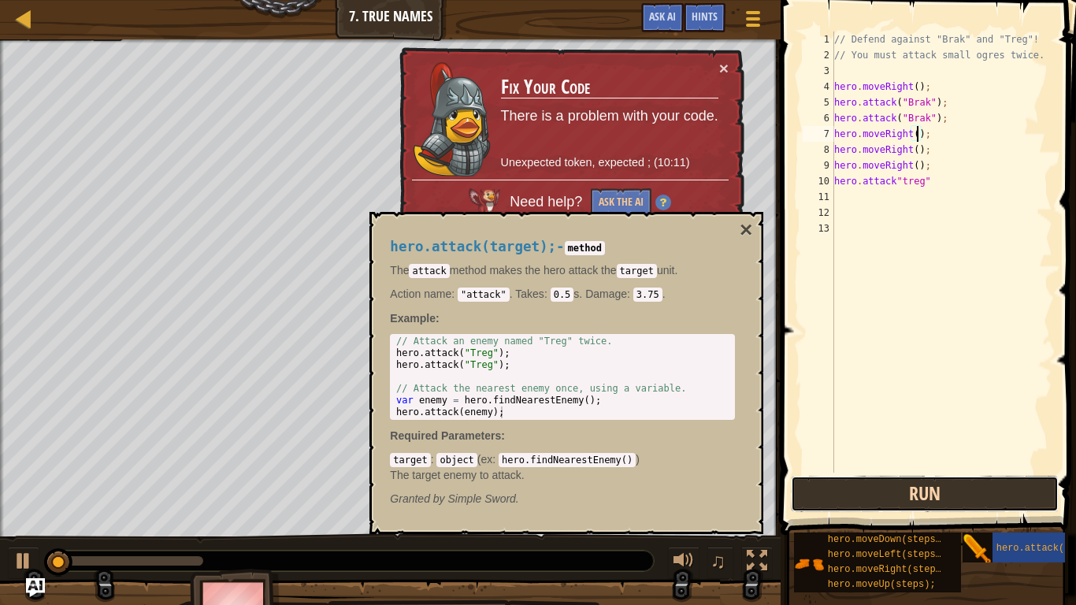
click at [924, 471] on button "Run" at bounding box center [925, 494] width 268 height 36
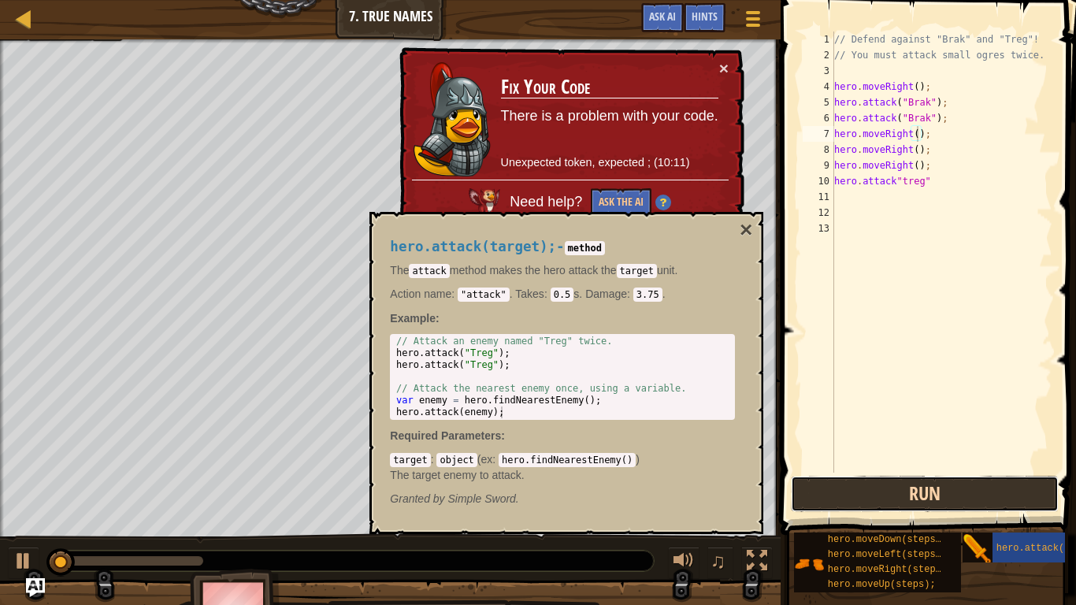
click at [924, 471] on button "Run" at bounding box center [925, 494] width 268 height 36
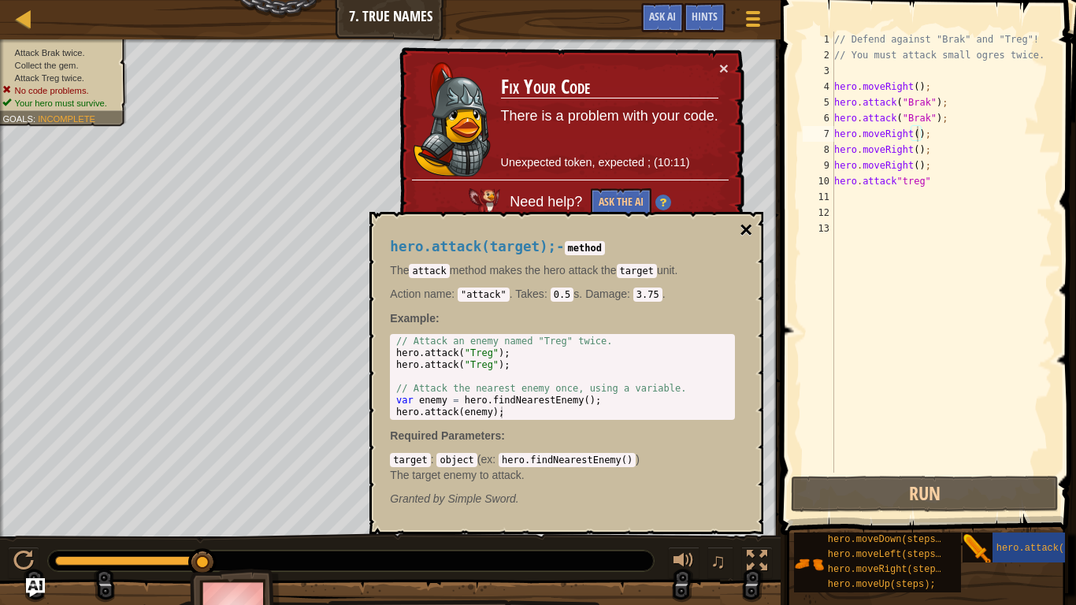
click at [744, 232] on button "×" at bounding box center [746, 230] width 13 height 22
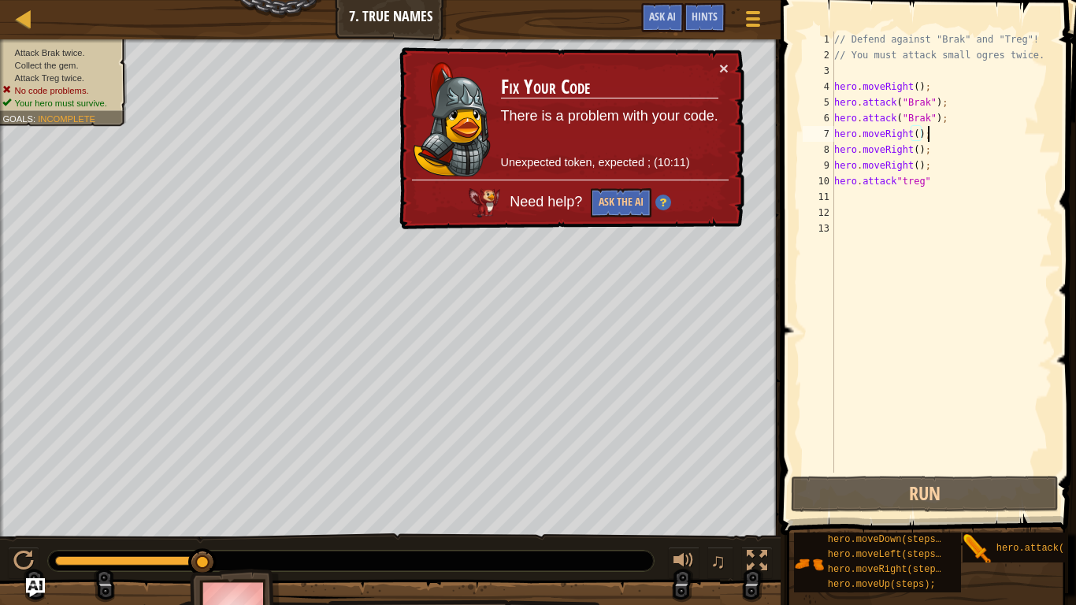
click at [976, 136] on div "// Defend against "Brak" and "Treg"! // You must attack small ogres twice. hero…" at bounding box center [941, 268] width 221 height 473
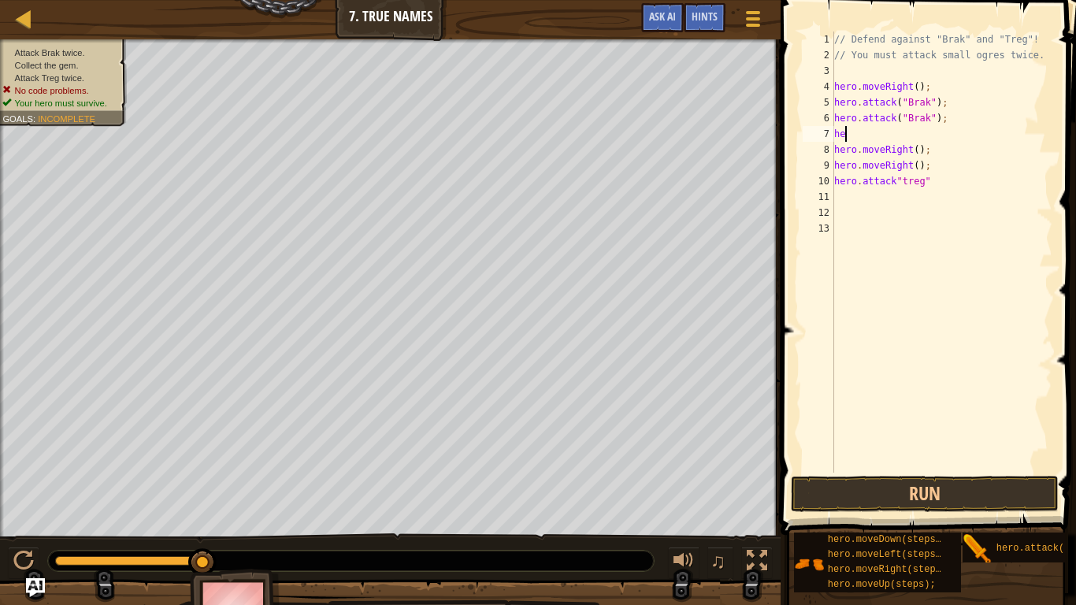
type textarea "h"
type textarea "hero.attack("Brak");"
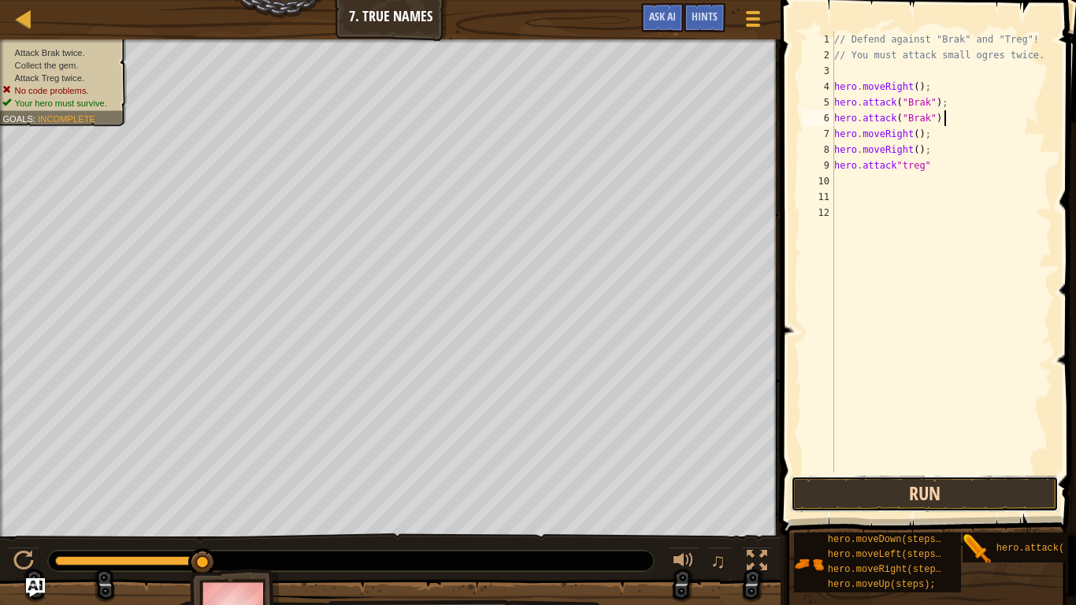
click at [935, 471] on button "Run" at bounding box center [925, 494] width 268 height 36
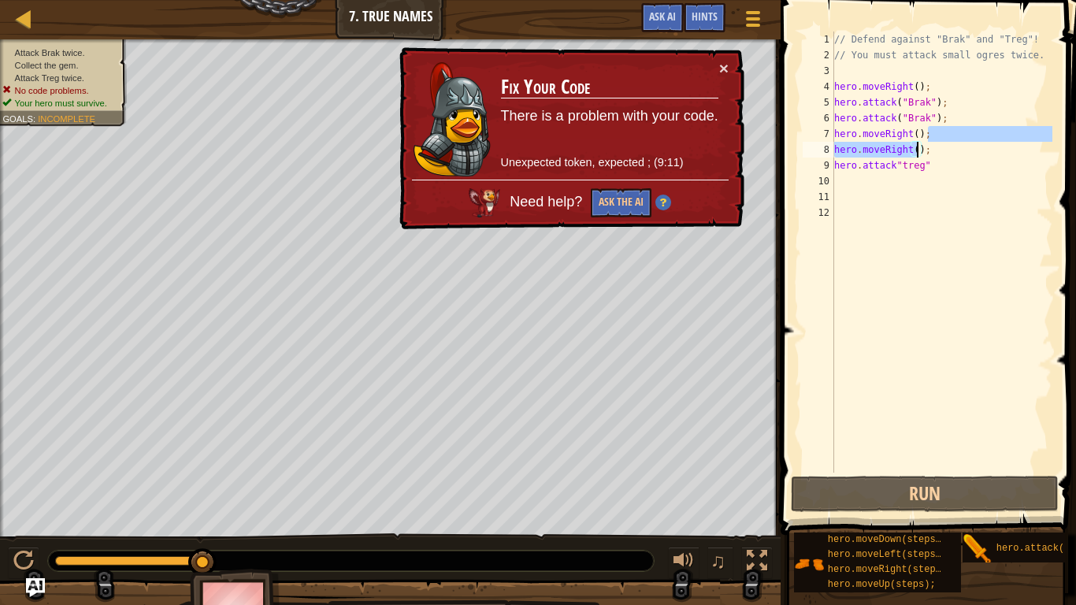
drag, startPoint x: 939, startPoint y: 137, endPoint x: 924, endPoint y: 150, distance: 19.6
click at [924, 150] on div "// Defend against "Brak" and "Treg"! // You must attack small ogres twice. hero…" at bounding box center [941, 268] width 221 height 473
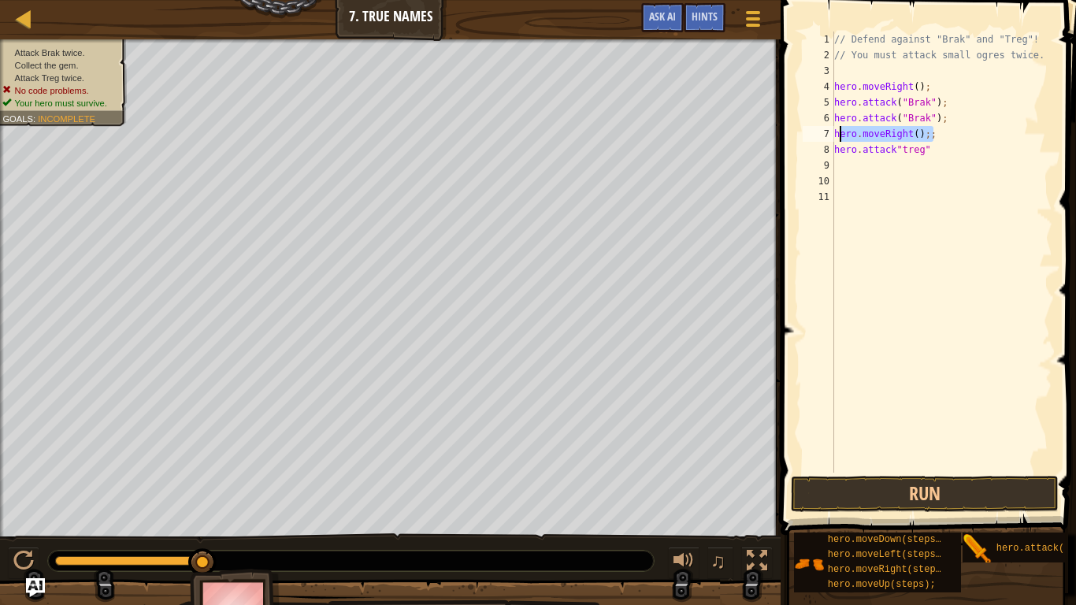
drag, startPoint x: 945, startPoint y: 133, endPoint x: 839, endPoint y: 138, distance: 106.5
click at [839, 138] on div "// Defend against "Brak" and "Treg"! // You must attack small ogres twice. hero…" at bounding box center [941, 268] width 221 height 473
type textarea "h"
click at [871, 471] on button "Run" at bounding box center [925, 494] width 268 height 36
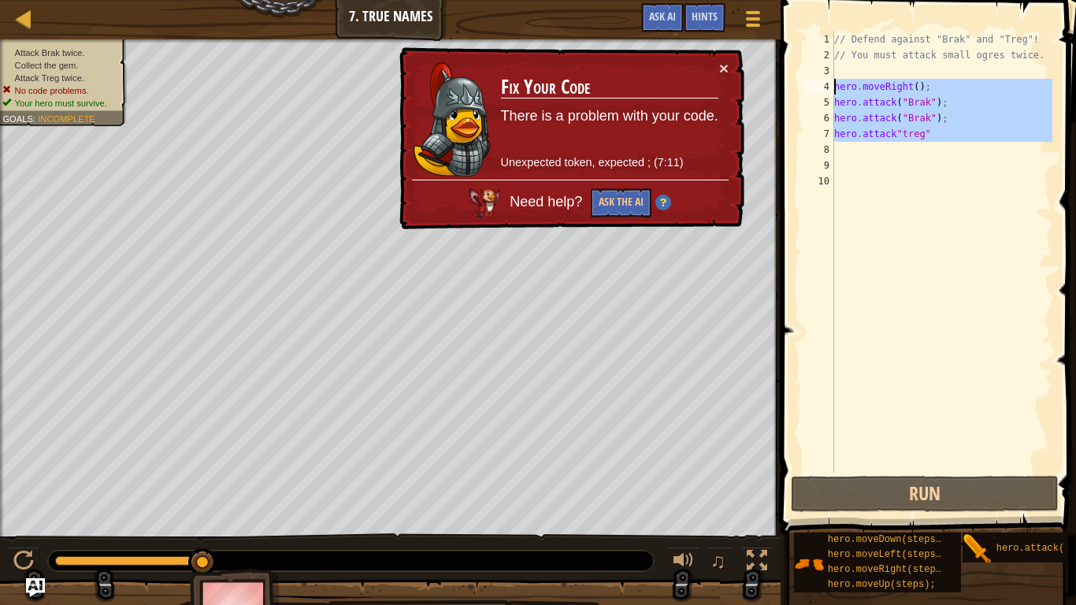
drag, startPoint x: 960, startPoint y: 142, endPoint x: 829, endPoint y: 80, distance: 145.5
click at [829, 80] on div "hero.attack("Brak"); 1 2 3 4 5 6 7 8 9 10 // Defend against "Brak" and "Treg"! …" at bounding box center [926, 252] width 253 height 441
type textarea "hero.moveRight(); hero.attack("Brak");"
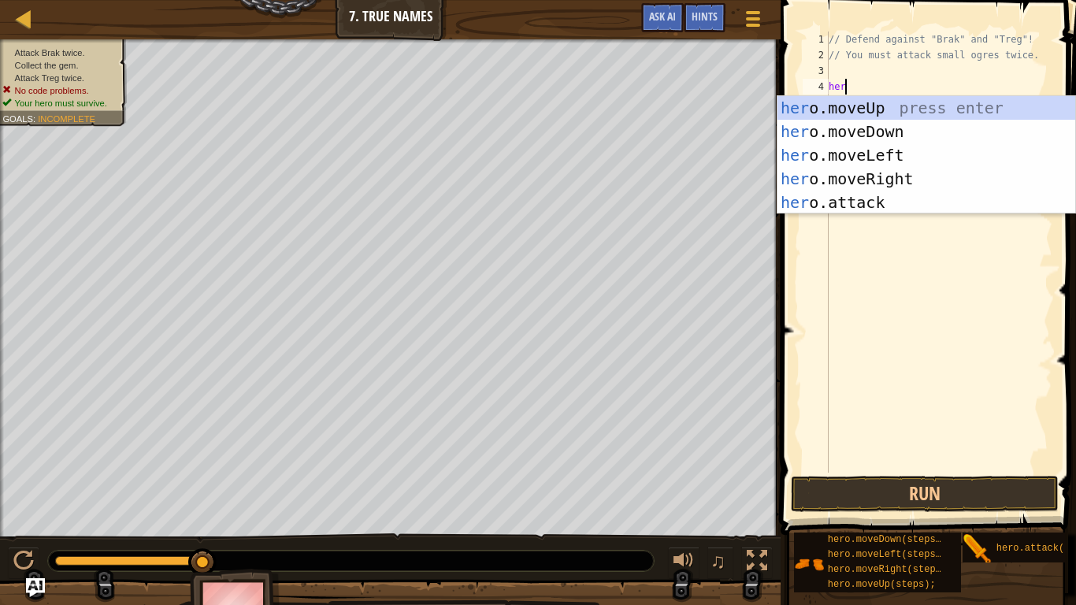
scroll to position [7, 2]
type textarea "herou"
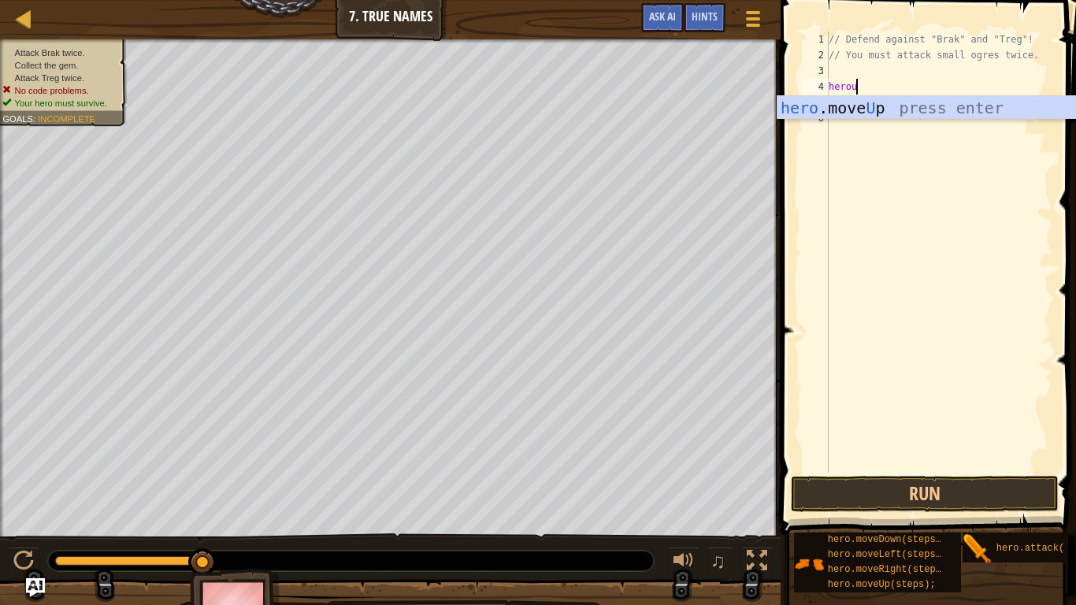
click at [918, 103] on div "hero .move U p press enter" at bounding box center [927, 131] width 298 height 71
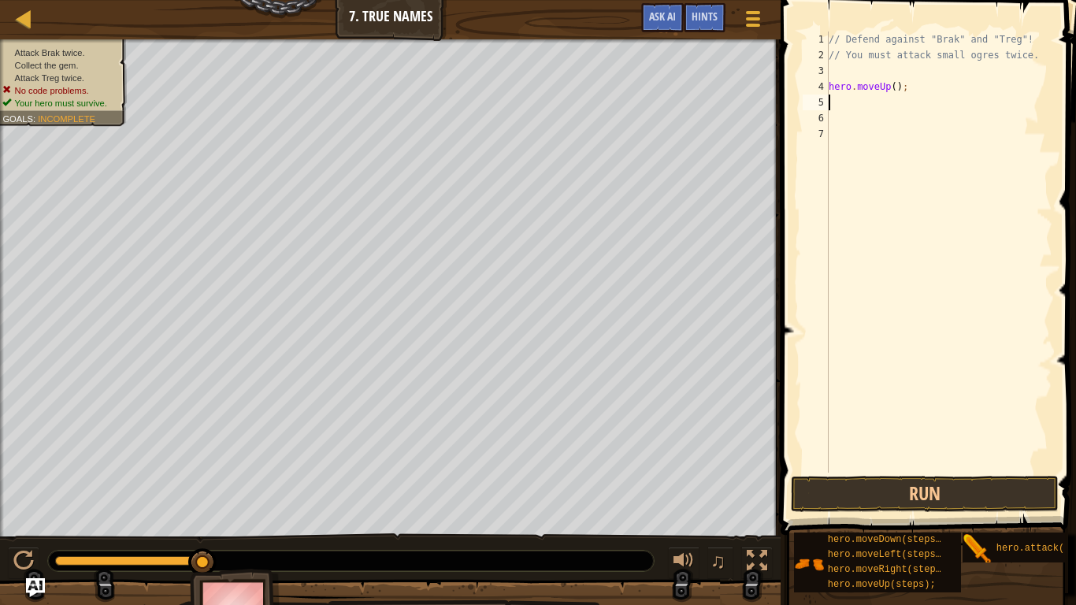
scroll to position [7, 0]
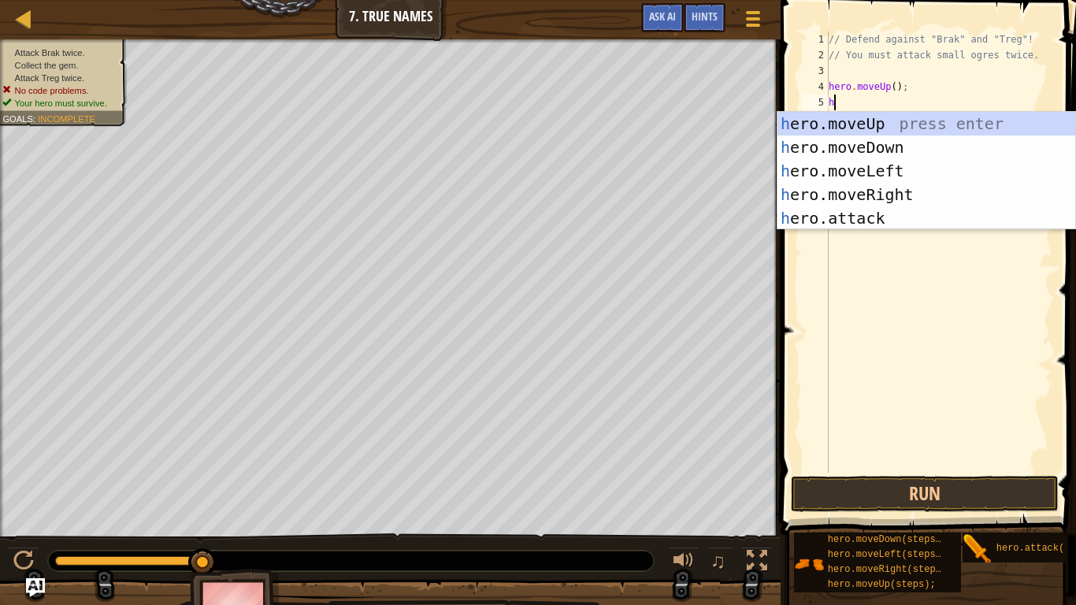
type textarea "her"
click at [952, 168] on div "her o.moveUp press enter her o.moveDown press enter her o.moveLeft press enter …" at bounding box center [927, 194] width 298 height 165
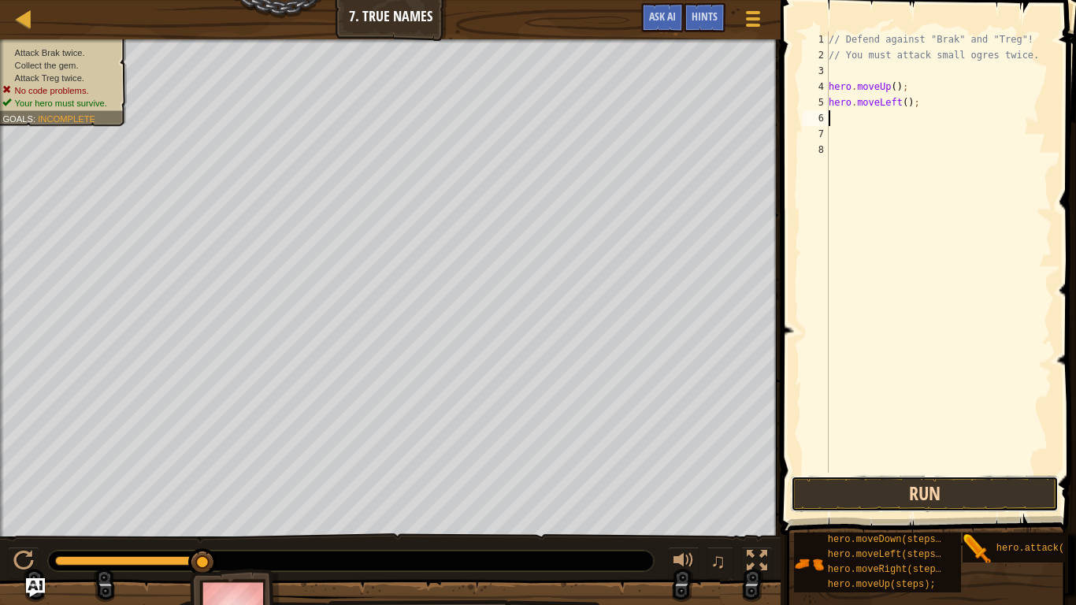
click at [923, 471] on button "Run" at bounding box center [925, 494] width 268 height 36
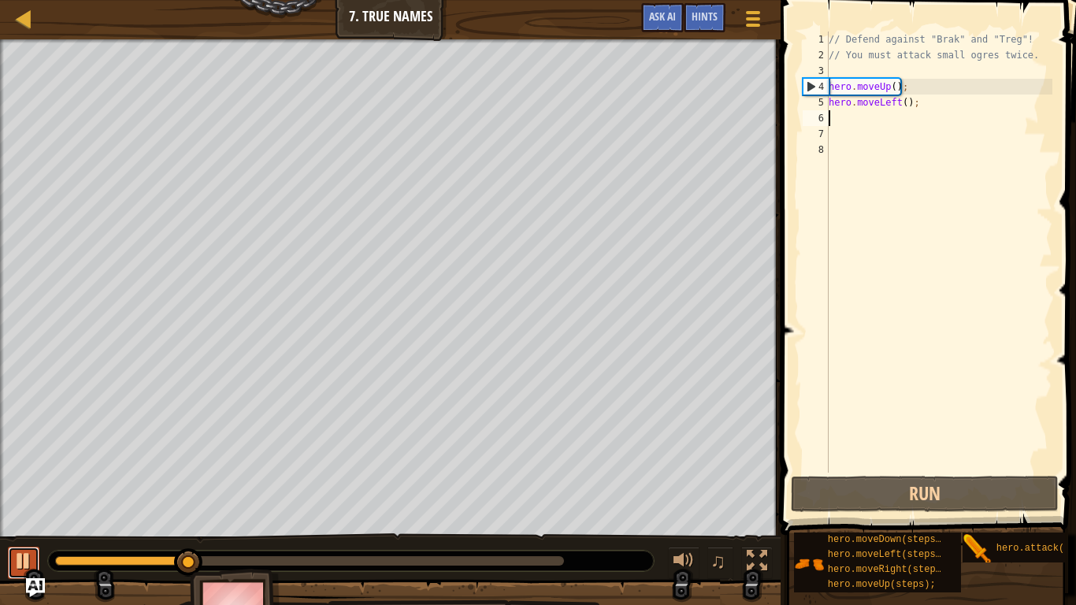
click at [14, 471] on button at bounding box center [24, 563] width 32 height 32
drag, startPoint x: 199, startPoint y: 560, endPoint x: 32, endPoint y: 550, distance: 166.6
click at [32, 471] on div "♫" at bounding box center [390, 556] width 781 height 47
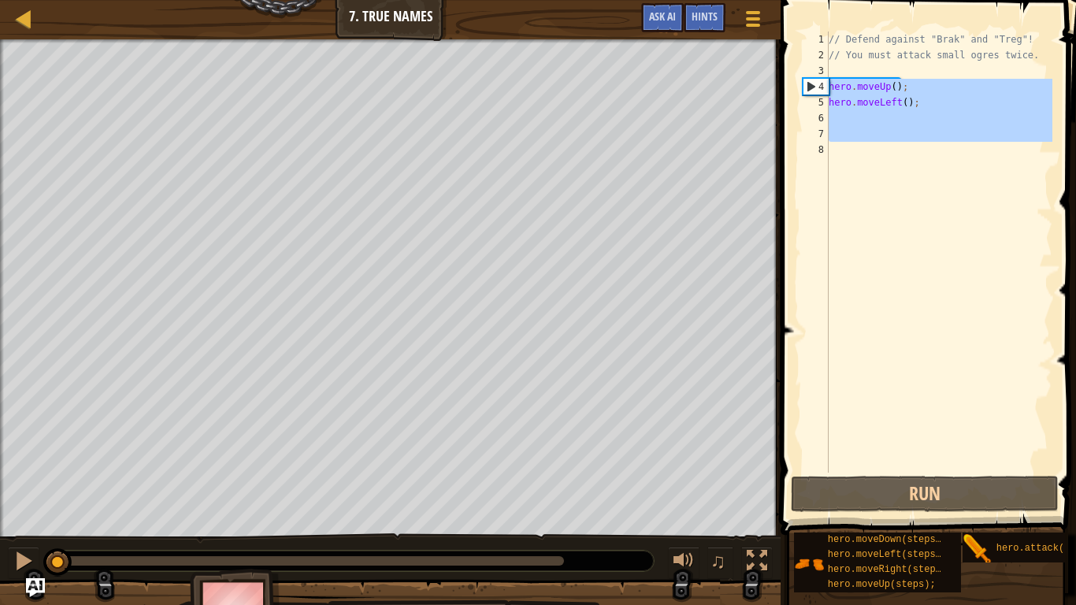
click at [735, 87] on div "Map Introduction to Computer Science 7. True Names Game Menu Done Hints Ask AI …" at bounding box center [538, 302] width 1076 height 605
type textarea "hero.moveUp(); hero.moveLeft();"
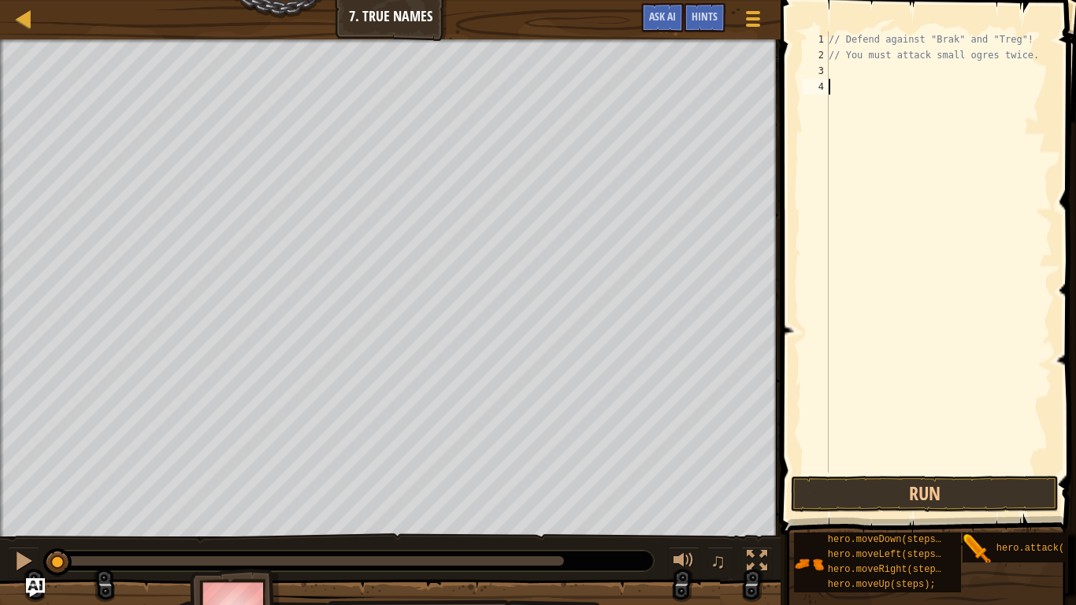
click at [869, 61] on div "// Defend against "Brak" and "Treg"! // You must attack small ogres twice." at bounding box center [939, 268] width 227 height 473
type textarea "// You must attack small ogres twice."
click at [878, 87] on div "// Defend against "Brak" and "Treg"! // You must attack small ogres twice." at bounding box center [939, 268] width 227 height 473
type textarea "h"
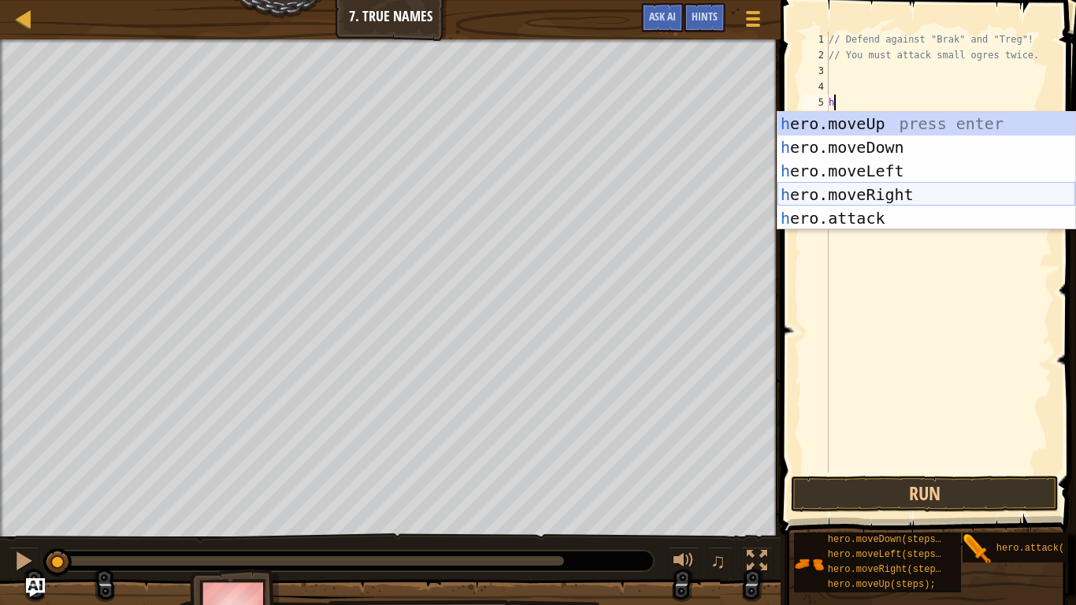
click at [949, 198] on div "h ero.moveUp press enter h ero.moveDown press enter h ero.moveLeft press enter …" at bounding box center [927, 194] width 298 height 165
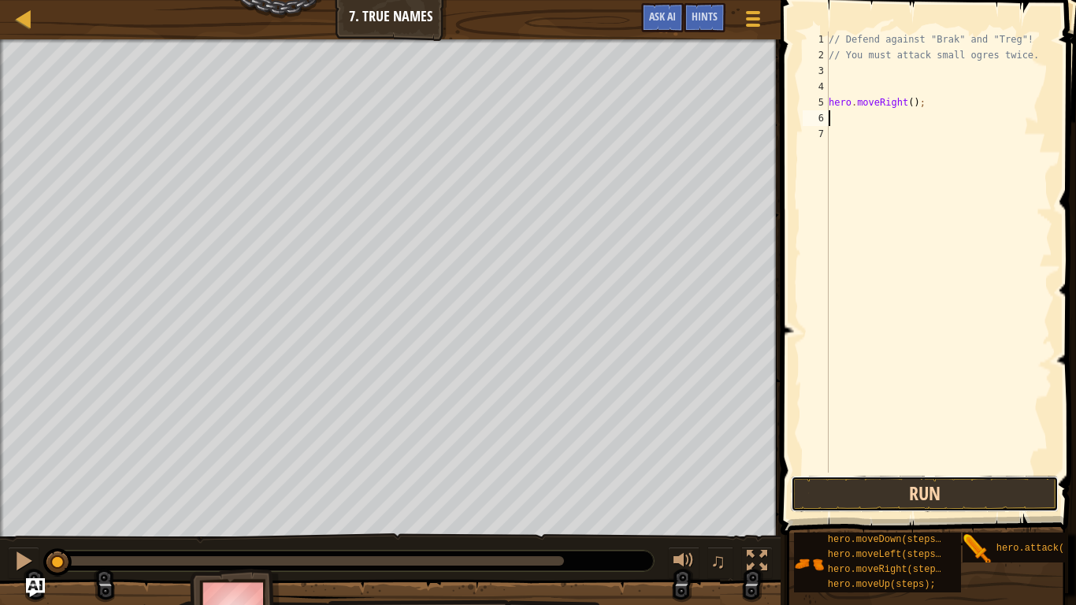
click at [889, 471] on button "Run" at bounding box center [925, 494] width 268 height 36
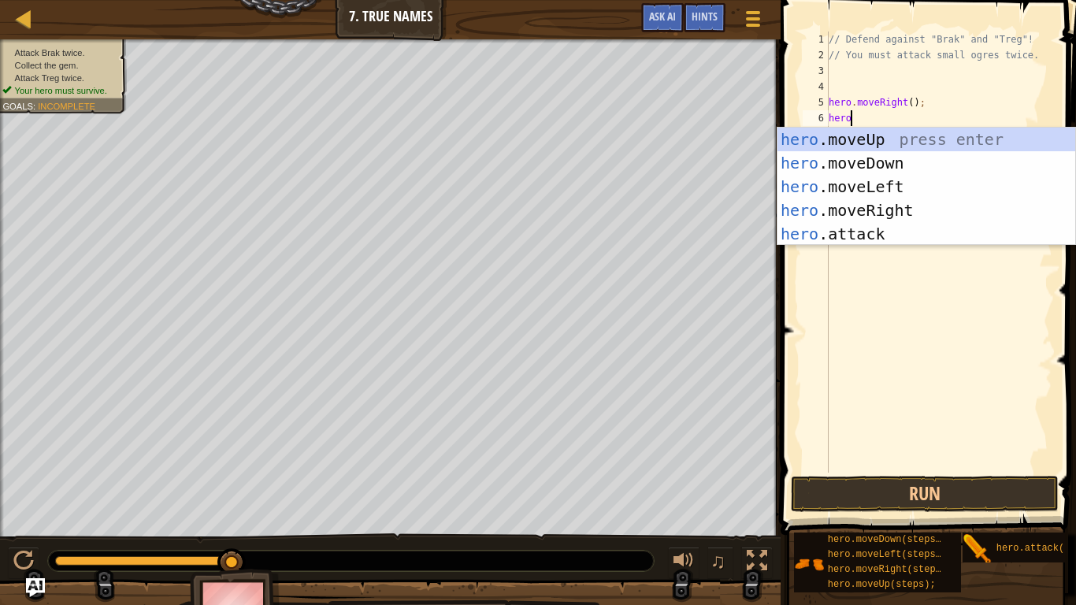
scroll to position [7, 3]
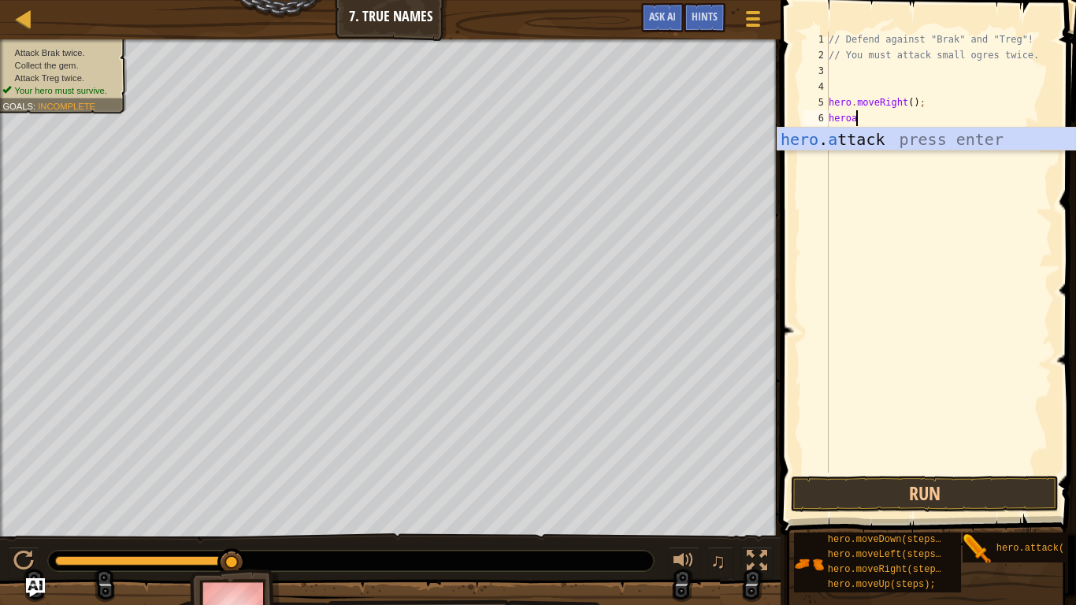
click at [910, 125] on div "// Defend against "Brak" and "Treg"! // You must attack small ogres twice. hero…" at bounding box center [939, 268] width 227 height 473
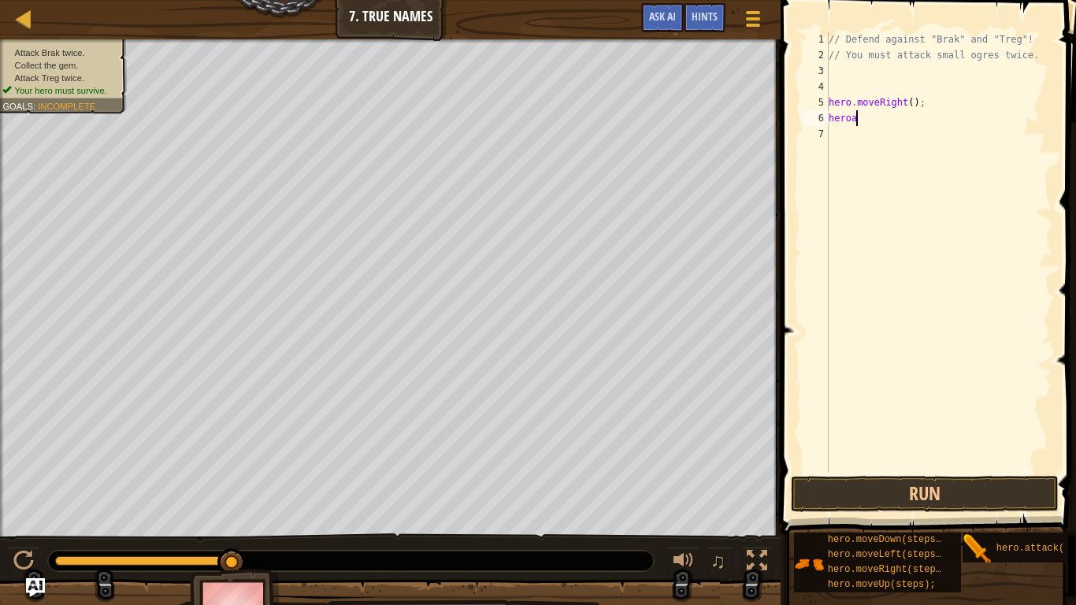
click at [889, 119] on div "// Defend against "Brak" and "Treg"! // You must attack small ogres twice. hero…" at bounding box center [939, 268] width 227 height 473
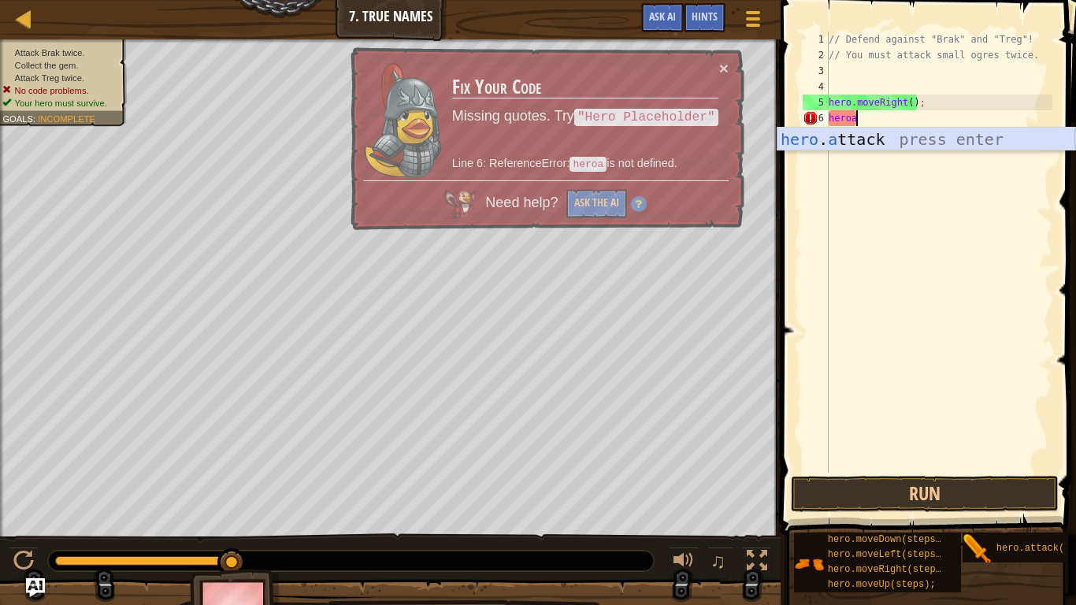
click at [878, 146] on div "hero . a ttack press enter" at bounding box center [927, 163] width 298 height 71
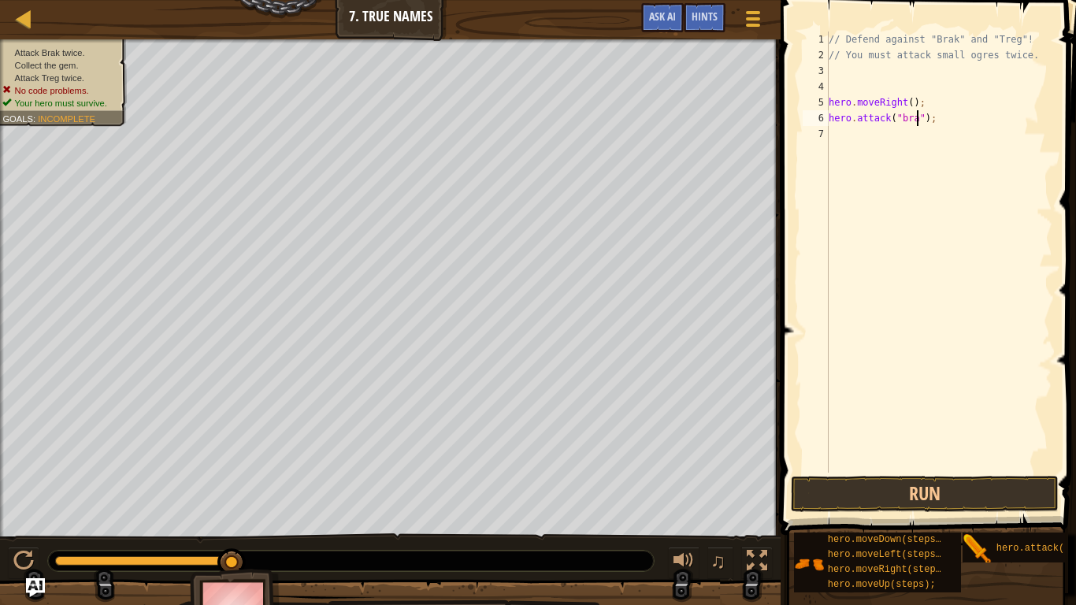
type textarea "hero.attack("brak");"
drag, startPoint x: 974, startPoint y: 116, endPoint x: 819, endPoint y: 121, distance: 154.5
click at [819, 121] on div "1 2 3 4 5 6 7 8 // Defend against "Brak" and "Treg"! // You must attack small o…" at bounding box center [926, 252] width 253 height 441
type textarea "hero.attack("brak");"
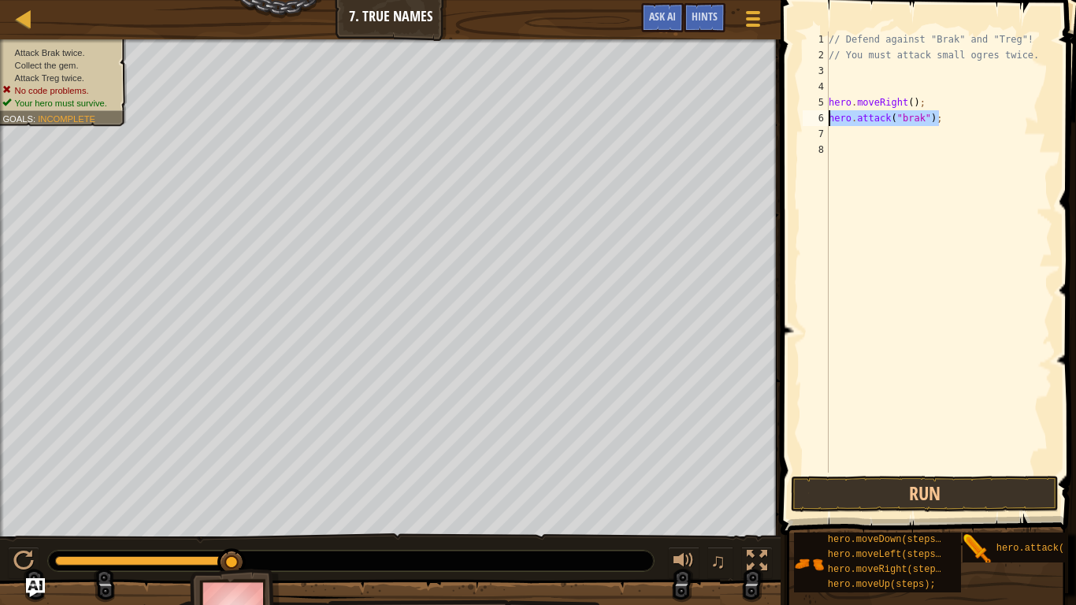
click at [849, 133] on div "// Defend against "Brak" and "Treg"! // You must attack small ogres twice. hero…" at bounding box center [939, 268] width 227 height 473
paste textarea "hero.attack("brak");"
type textarea "hero.attack("brak");"
click at [863, 150] on div "// Defend against "Brak" and "Treg"! // You must attack small ogres twice. hero…" at bounding box center [939, 268] width 227 height 473
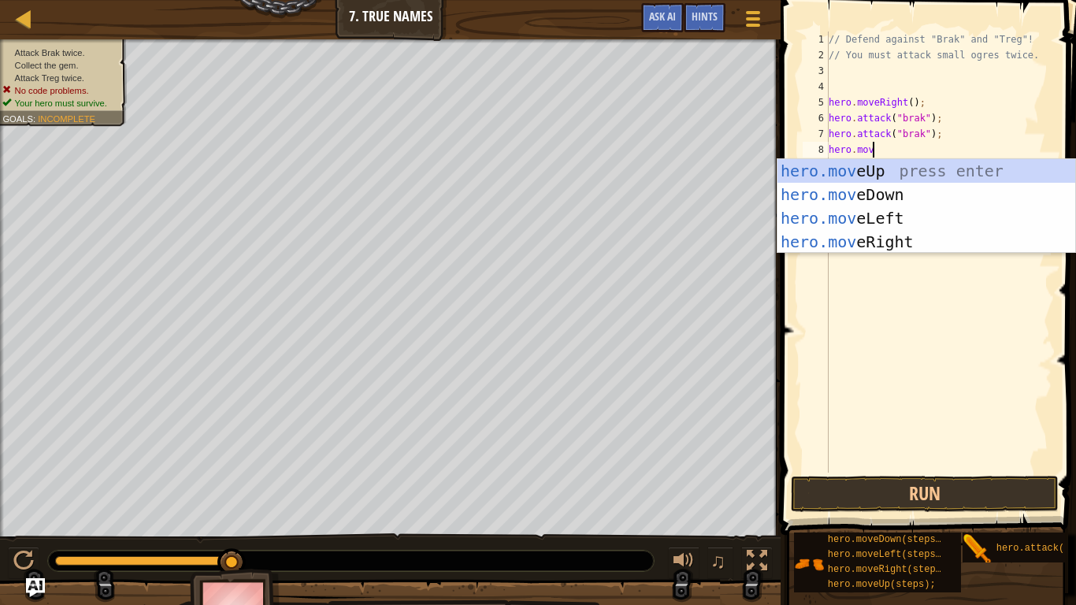
scroll to position [7, 6]
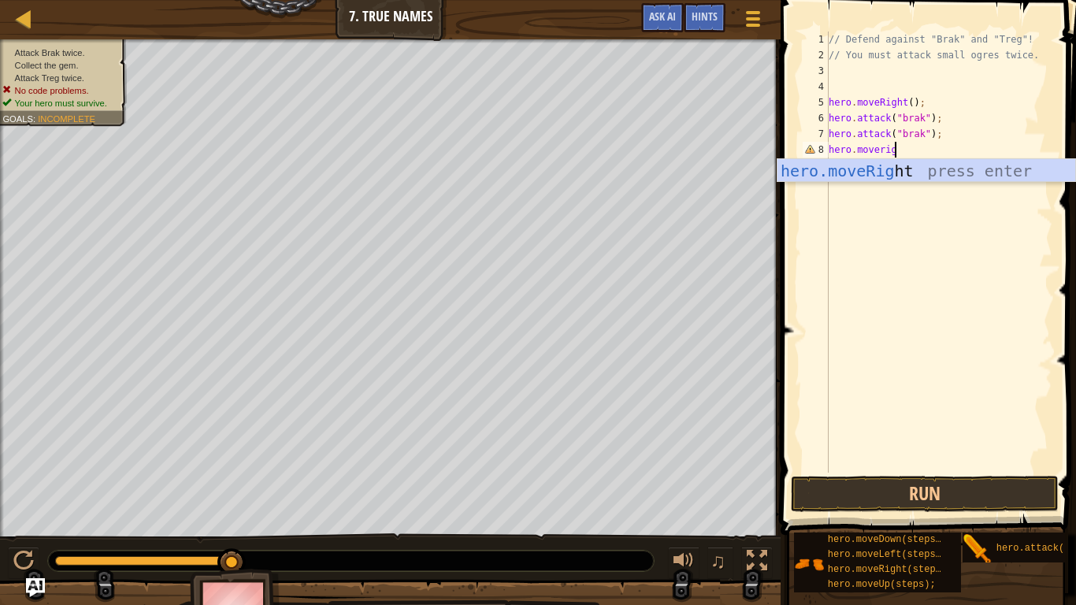
type textarea "hero.moveright"
click at [923, 171] on div "hero.moveRight press enter" at bounding box center [927, 194] width 298 height 71
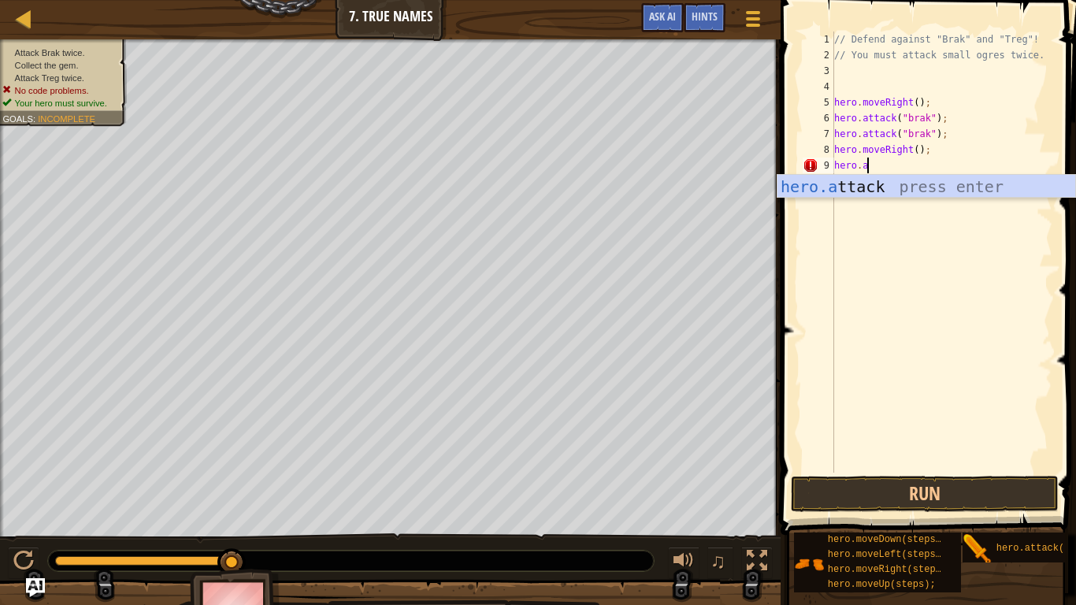
scroll to position [7, 5]
click at [901, 183] on div "[DOMAIN_NAME] tack press enter" at bounding box center [927, 210] width 298 height 71
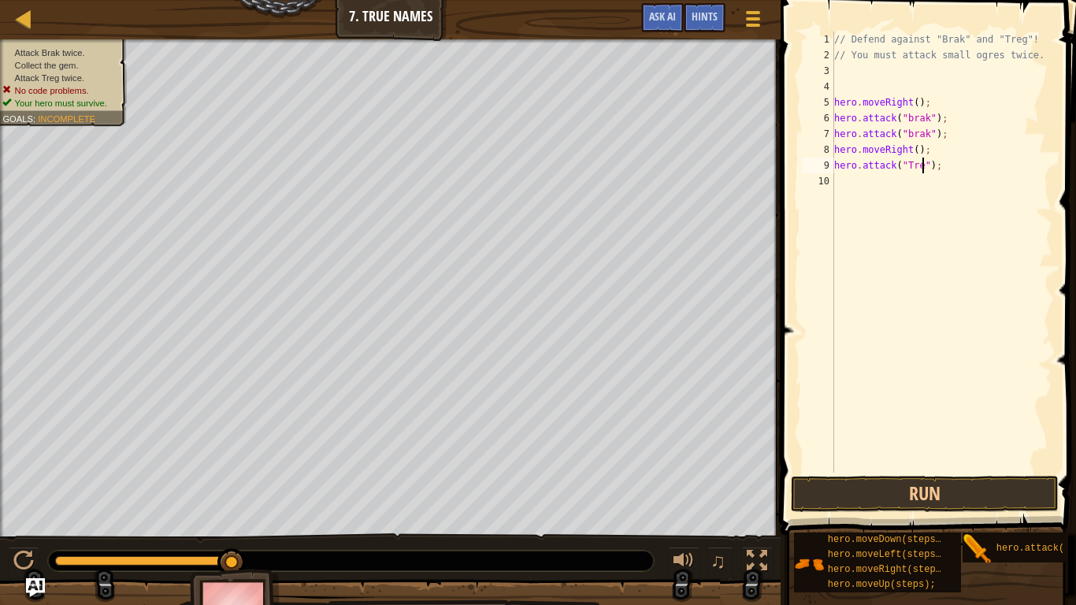
type textarea "hero.attack("Treg");"
drag, startPoint x: 966, startPoint y: 161, endPoint x: 835, endPoint y: 166, distance: 130.9
click at [835, 166] on div "// Defend against "Brak" and "Treg"! // You must attack small ogres twice. hero…" at bounding box center [941, 268] width 221 height 473
click at [861, 191] on div "// Defend against "Brak" and "Treg"! // You must attack small ogres twice. hero…" at bounding box center [941, 268] width 221 height 473
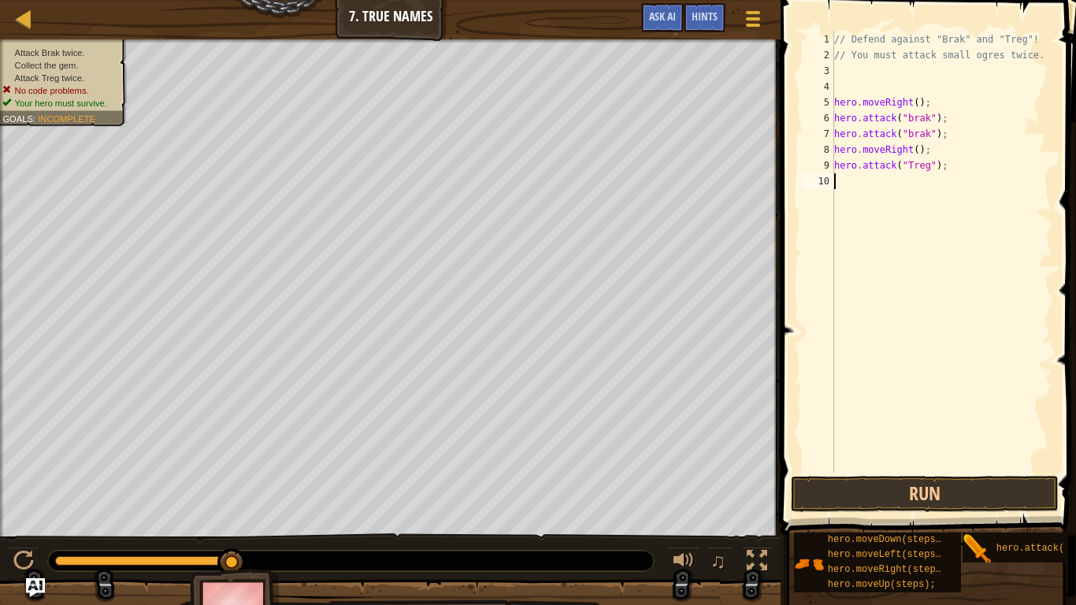
scroll to position [7, 0]
paste textarea "hero.attack("Treg");"
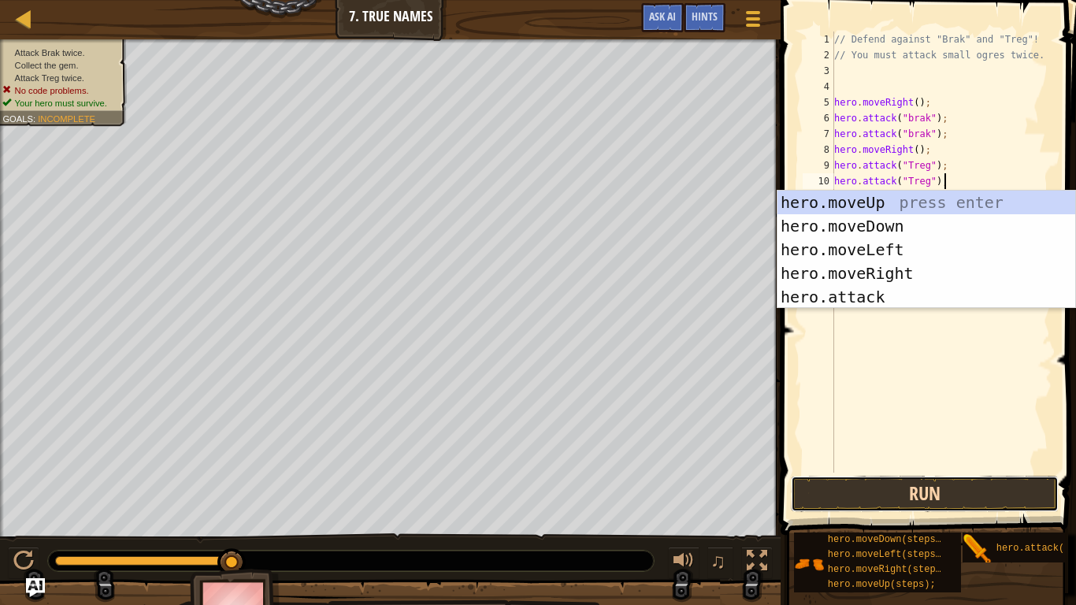
click at [886, 471] on button "Run" at bounding box center [925, 494] width 268 height 36
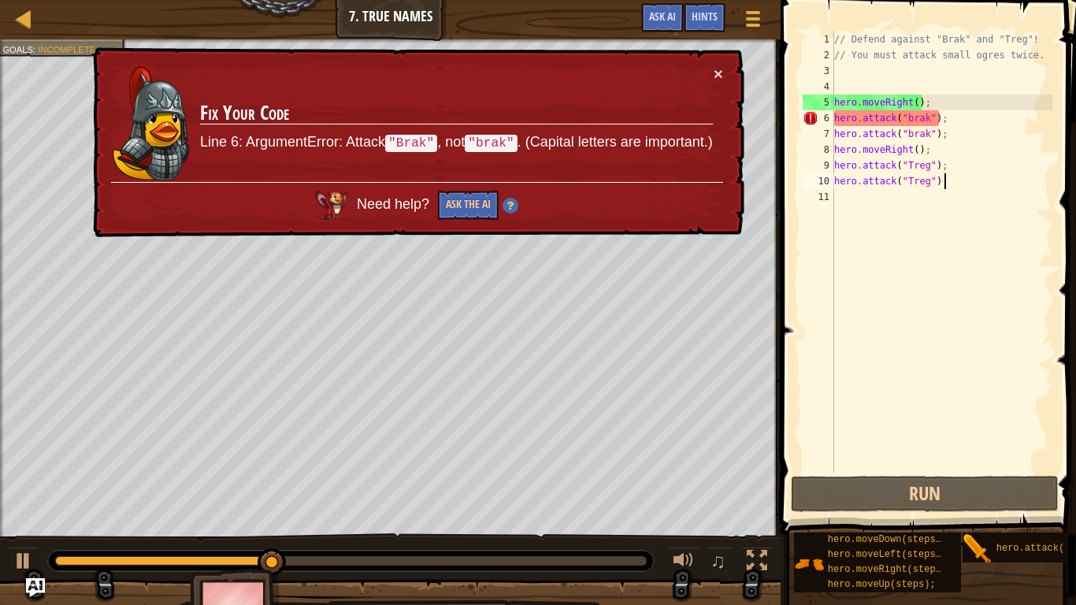
click at [909, 118] on div "// Defend against "Brak" and "Treg"! // You must attack small ogres twice. hero…" at bounding box center [941, 268] width 221 height 473
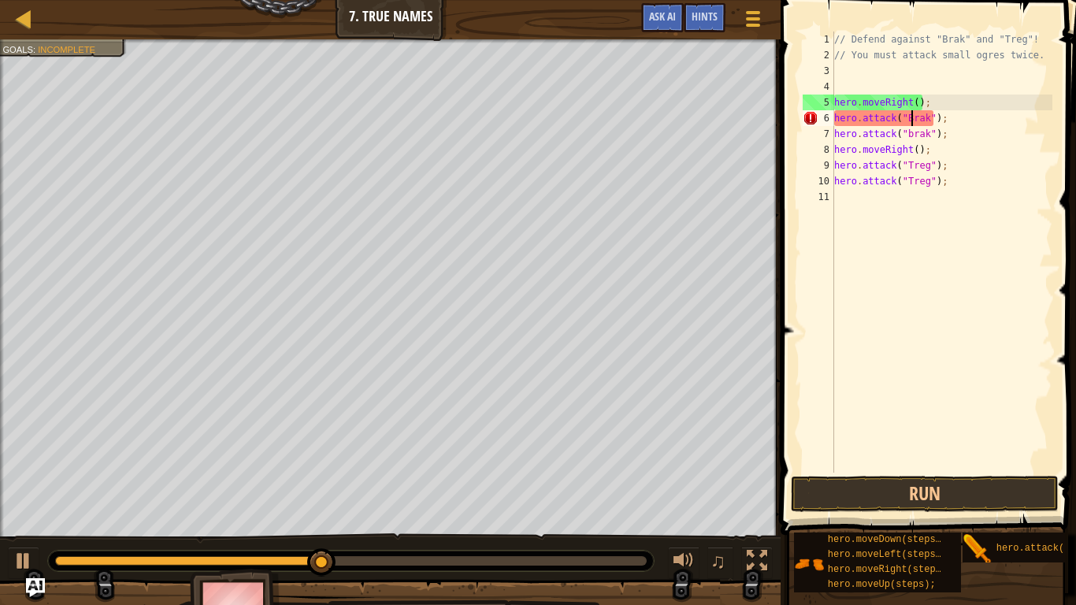
scroll to position [7, 4]
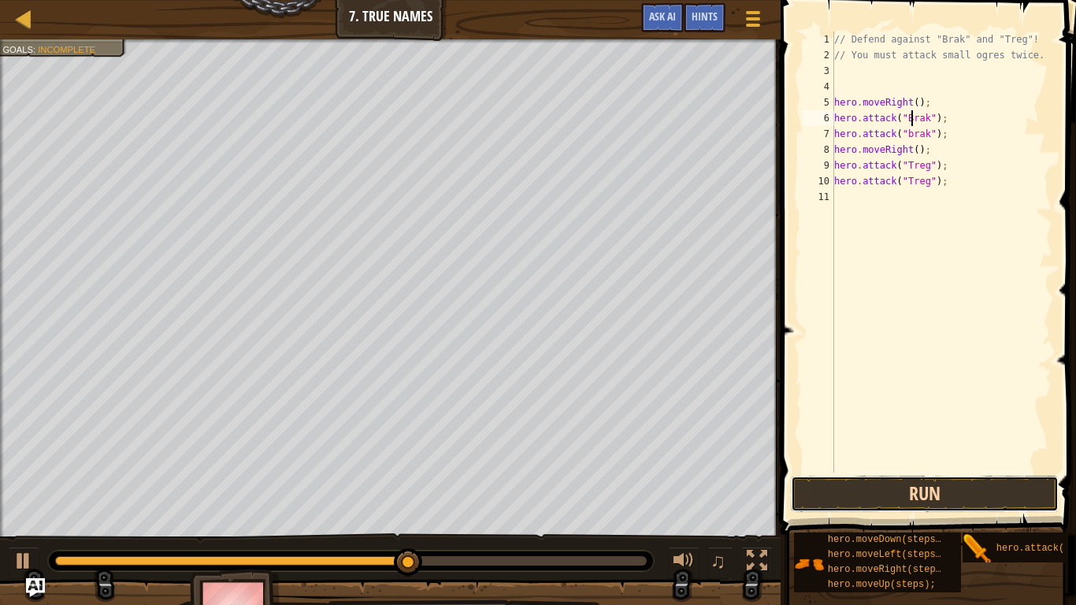
click at [897, 471] on button "Run" at bounding box center [925, 494] width 268 height 36
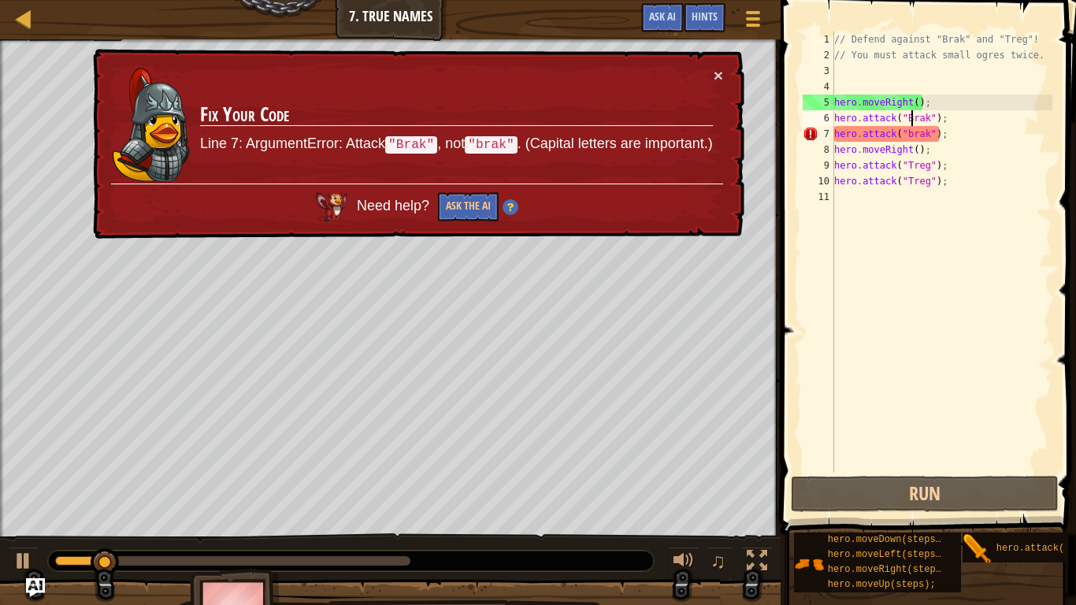
click at [913, 136] on div "// Defend against "Brak" and "Treg"! // You must attack small ogres twice. hero…" at bounding box center [941, 268] width 221 height 473
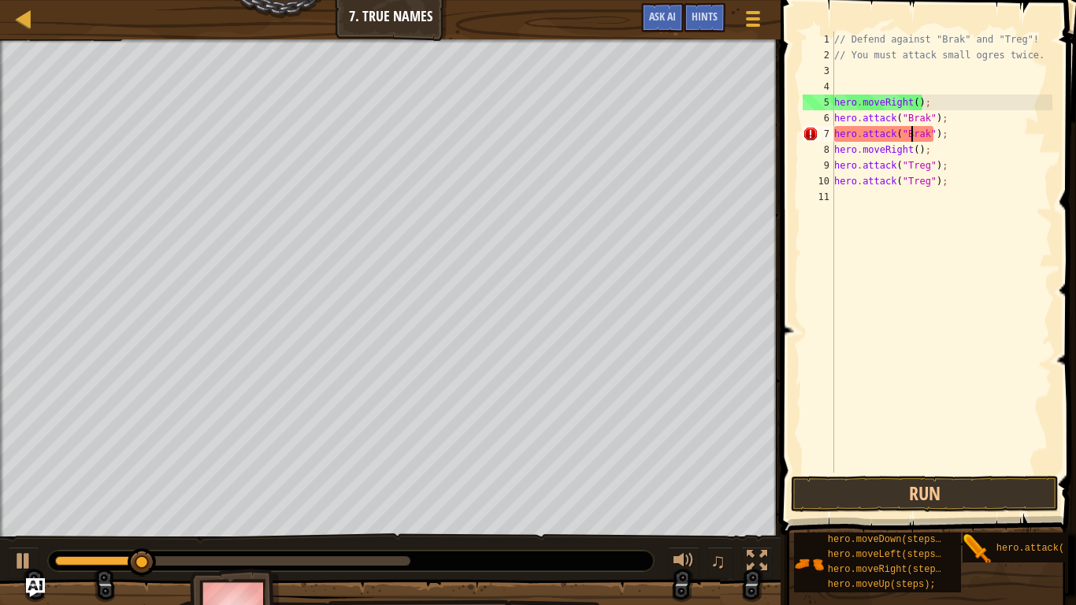
scroll to position [7, 12]
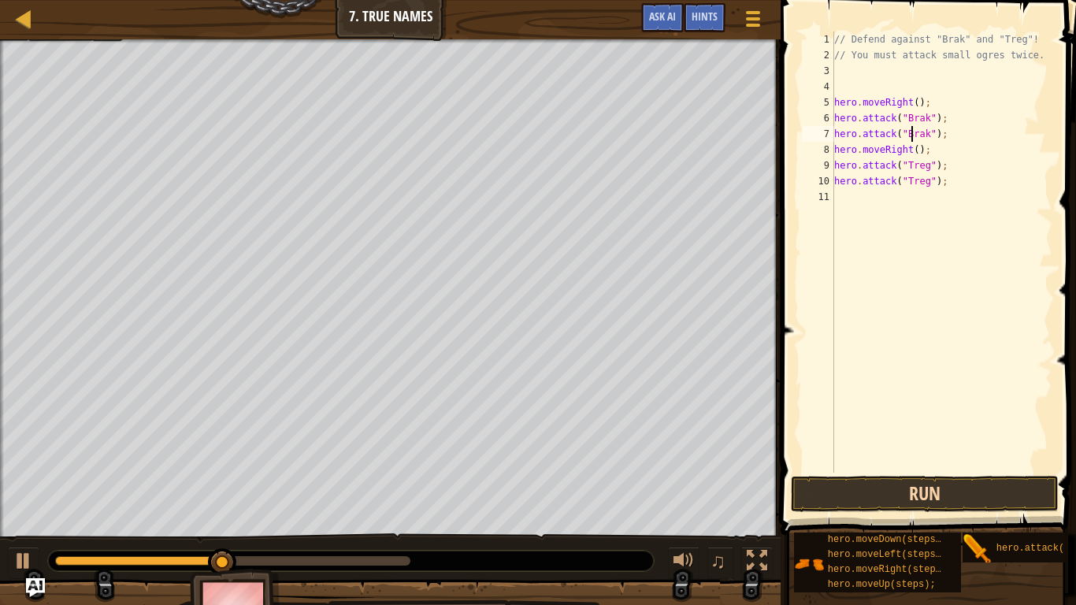
type textarea "hero.attack("Brak");"
click at [856, 471] on button "Run" at bounding box center [925, 494] width 268 height 36
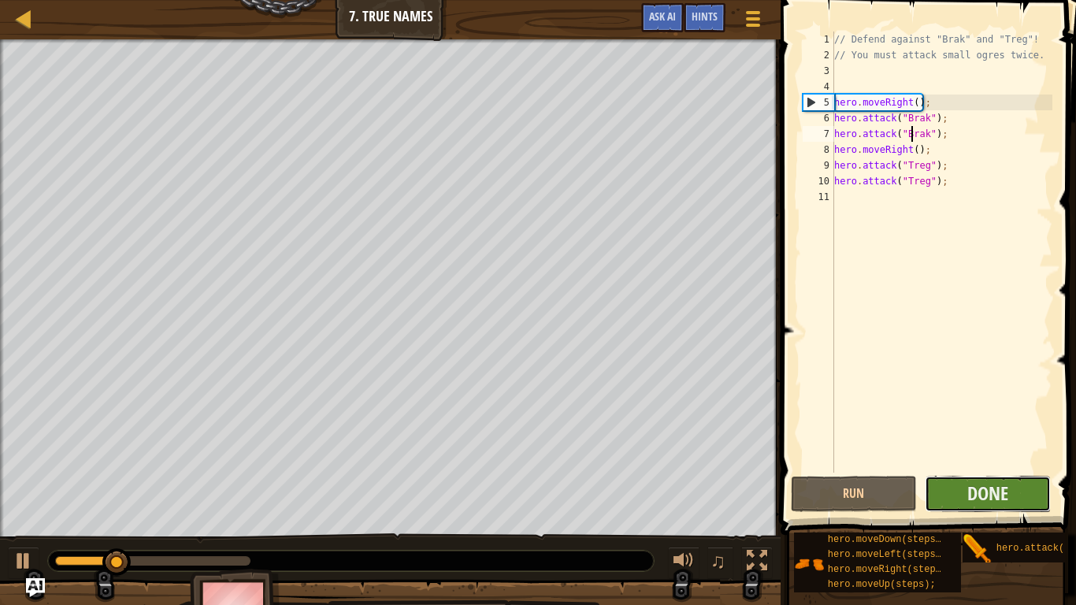
click at [988, 471] on button "Done" at bounding box center [988, 494] width 126 height 36
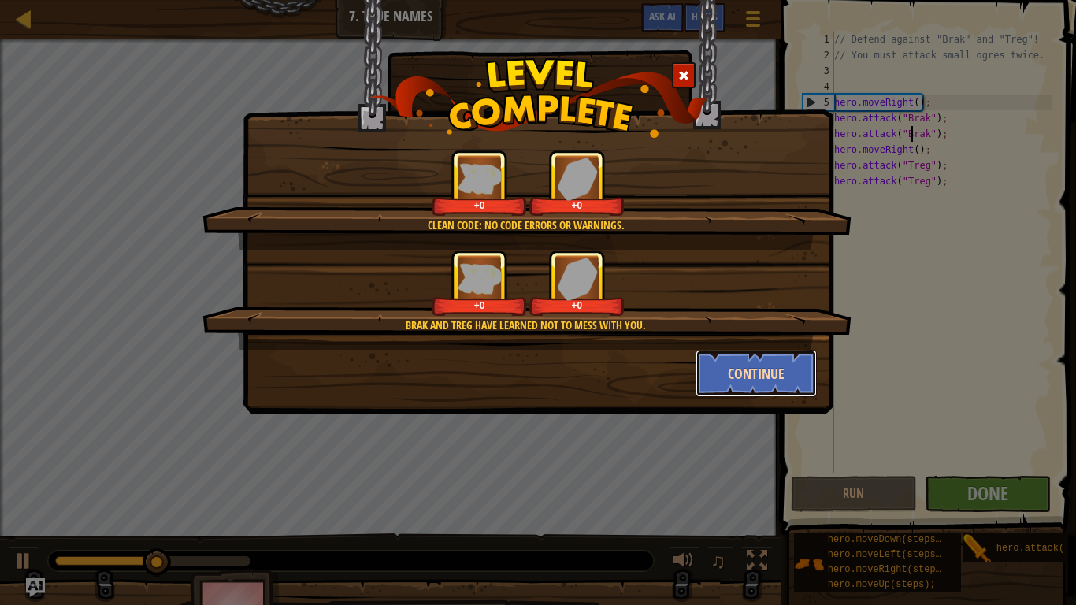
click at [739, 392] on button "Continue" at bounding box center [757, 373] width 122 height 47
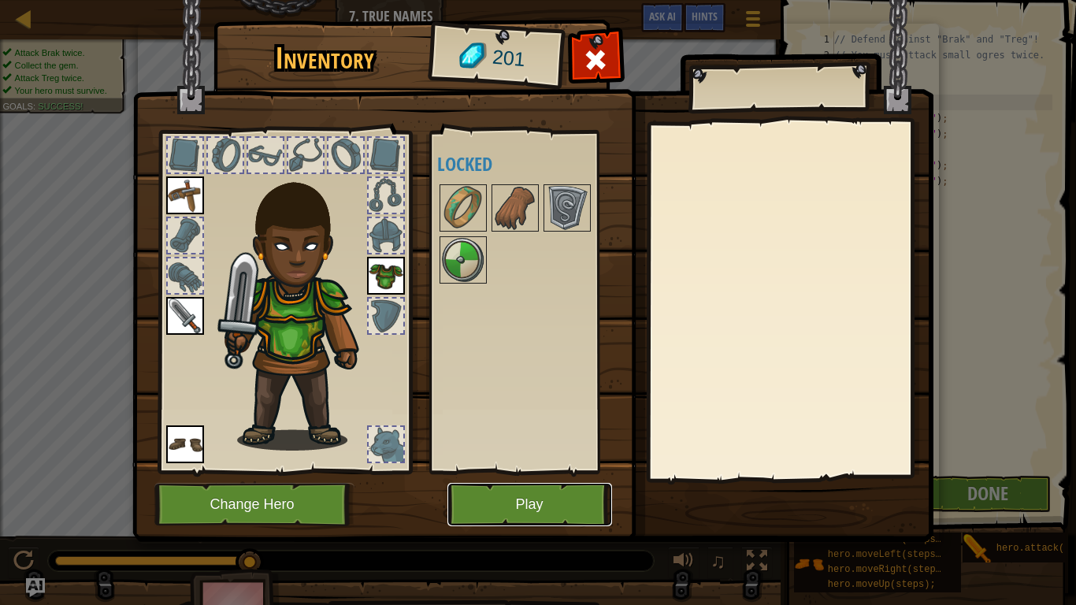
click at [569, 471] on button "Play" at bounding box center [529, 504] width 165 height 43
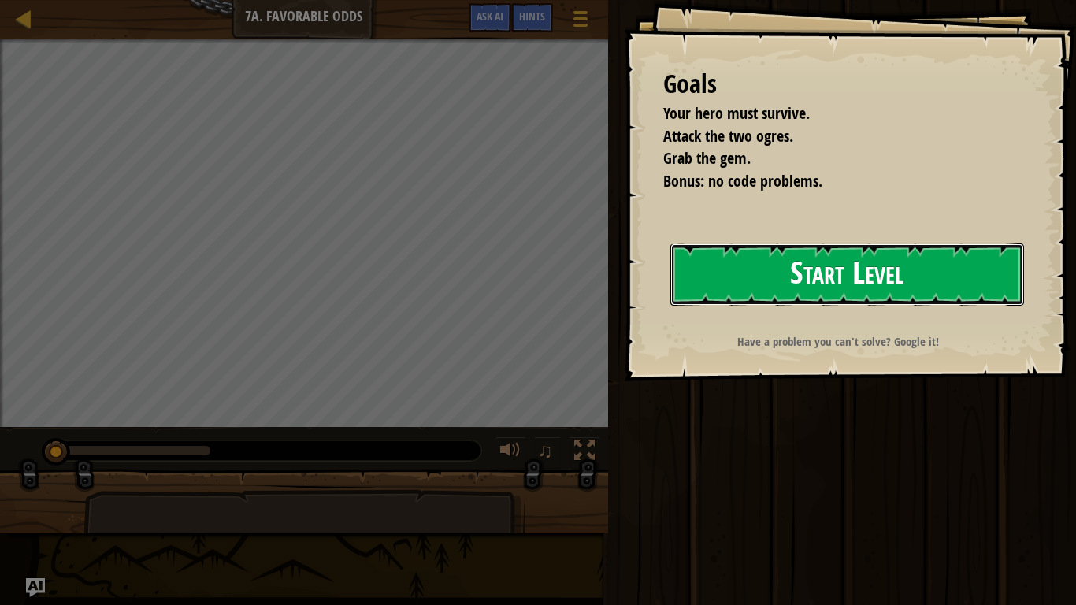
click at [856, 250] on button "Start Level" at bounding box center [847, 274] width 354 height 62
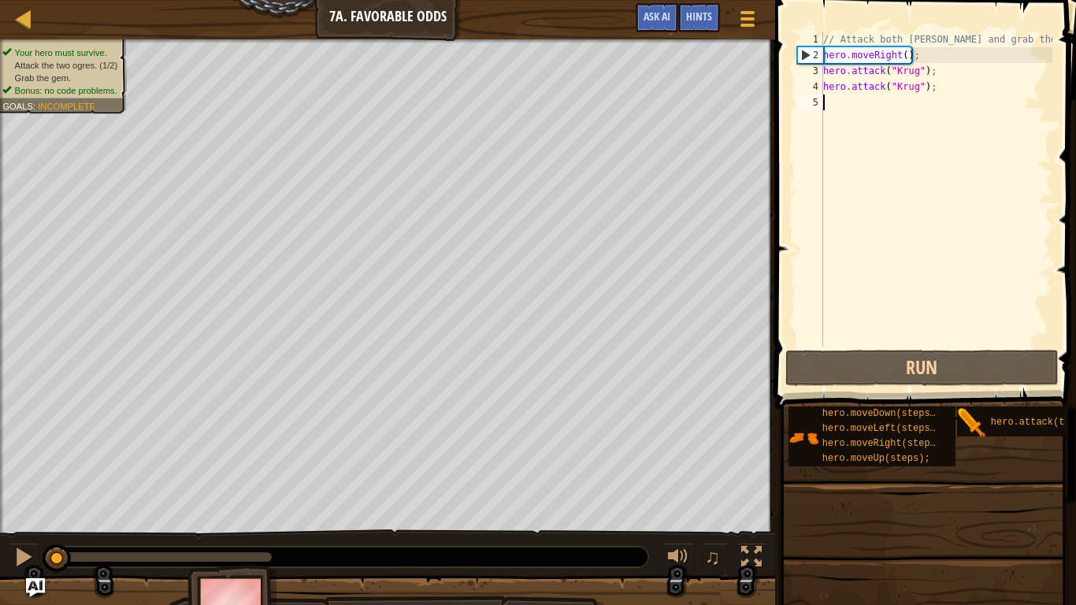
click at [23, 31] on div "Map Introduction to Computer Science 7a. Favorable Odds Game Menu Done Hints As…" at bounding box center [387, 19] width 775 height 39
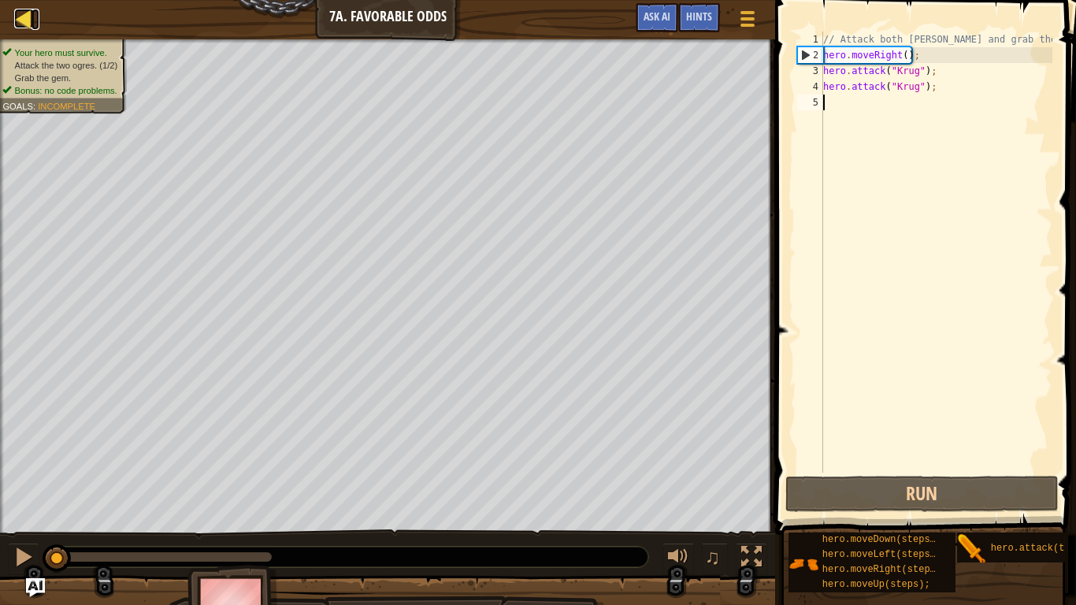
click at [18, 28] on div at bounding box center [24, 19] width 20 height 20
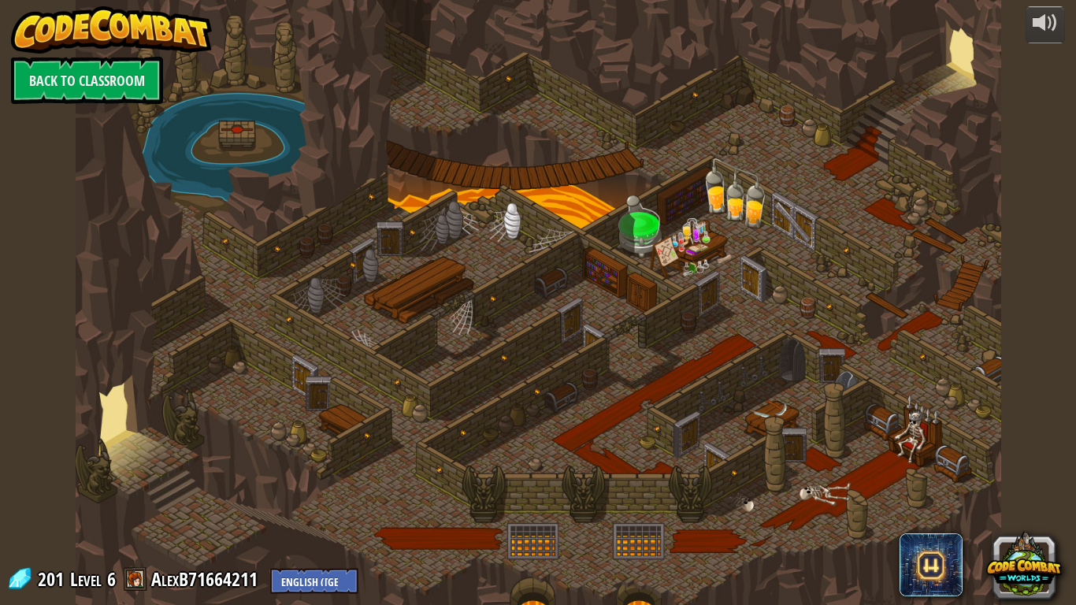
click at [18, 28] on img at bounding box center [112, 29] width 202 height 47
